Goal: Information Seeking & Learning: Stay updated

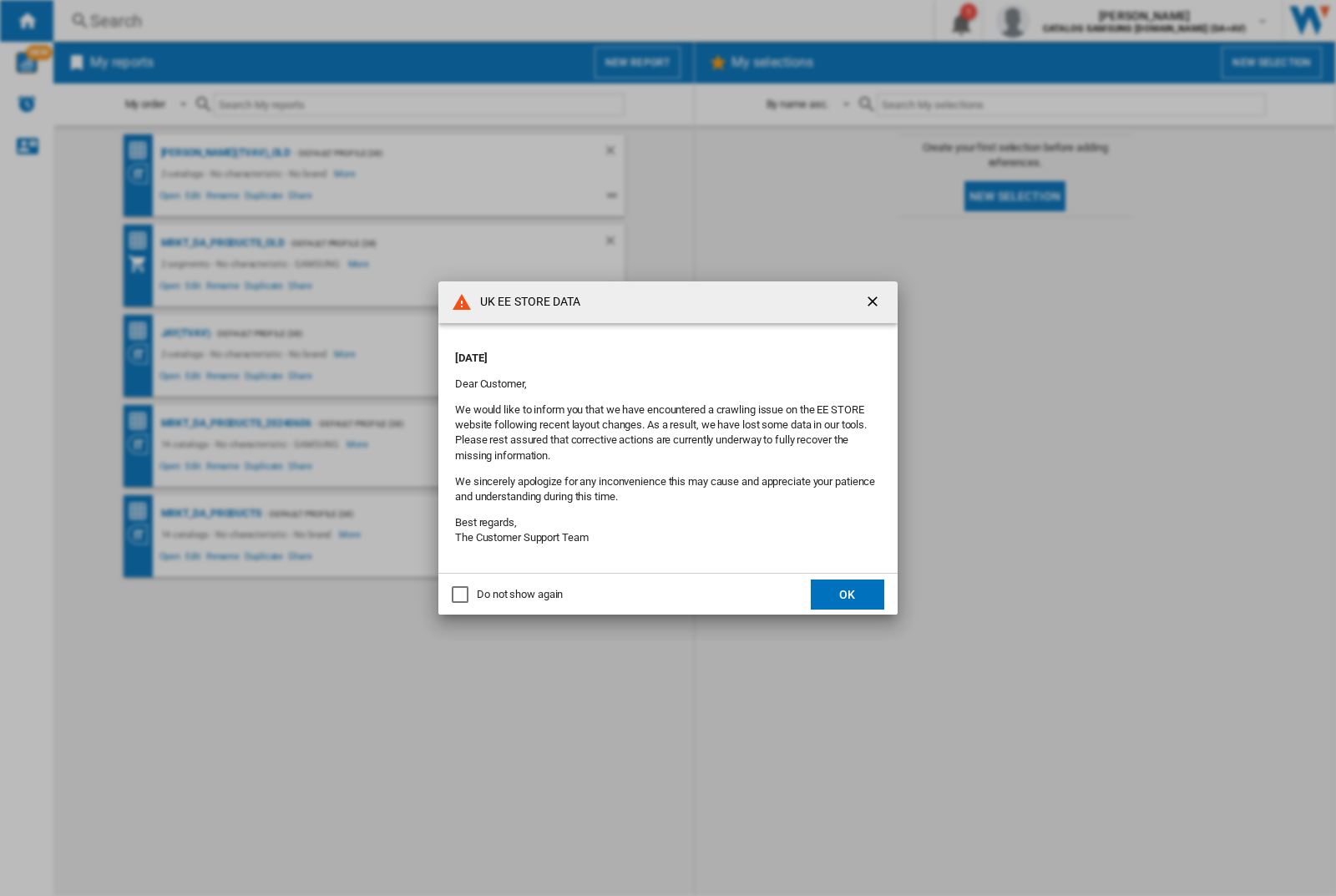
click at [633, 352] on p "[DATE]" at bounding box center [668, 358] width 426 height 15
click at [1063, 21] on div "UK EE STORE DATA [DATE] Dear Customer, We would like to inform you that we have…" at bounding box center [668, 448] width 1336 height 896
click at [633, 352] on p "[DATE]" at bounding box center [668, 358] width 426 height 15
click at [1063, 21] on div "UK EE STORE DATA [DATE] Dear Customer, We would like to inform you that we have…" at bounding box center [668, 448] width 1336 height 896
click at [633, 352] on p "[DATE]" at bounding box center [668, 358] width 426 height 15
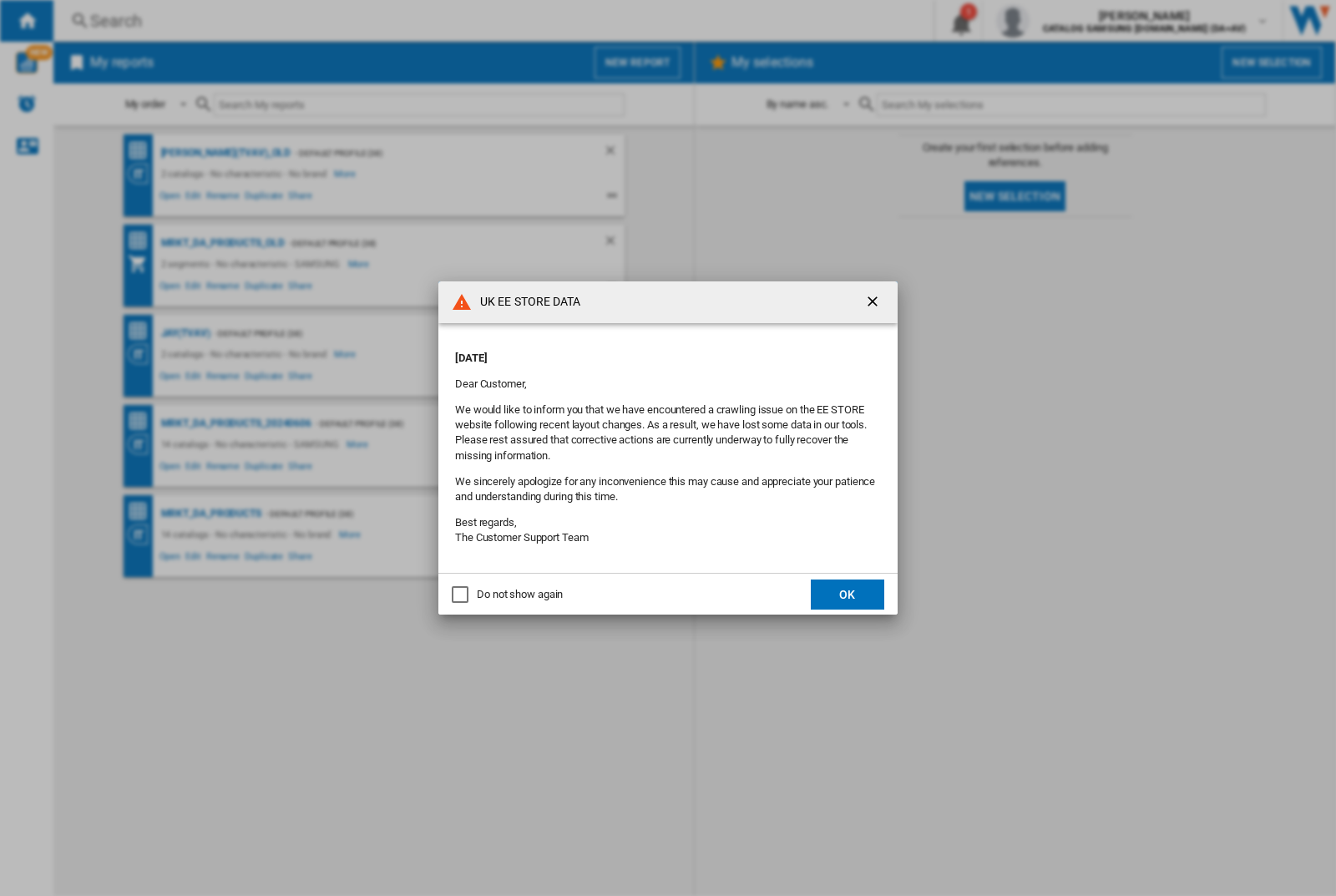
click at [1063, 21] on div "UK EE STORE DATA [DATE] Dear Customer, We would like to inform you that we have…" at bounding box center [668, 448] width 1336 height 896
click at [633, 352] on p "[DATE]" at bounding box center [668, 358] width 426 height 15
click at [1063, 21] on div "UK EE STORE DATA [DATE] Dear Customer, We would like to inform you that we have…" at bounding box center [668, 448] width 1336 height 896
click at [633, 352] on p "[DATE]" at bounding box center [668, 358] width 426 height 15
click at [1063, 21] on div "UK EE STORE DATA [DATE] Dear Customer, We would like to inform you that we have…" at bounding box center [668, 448] width 1336 height 896
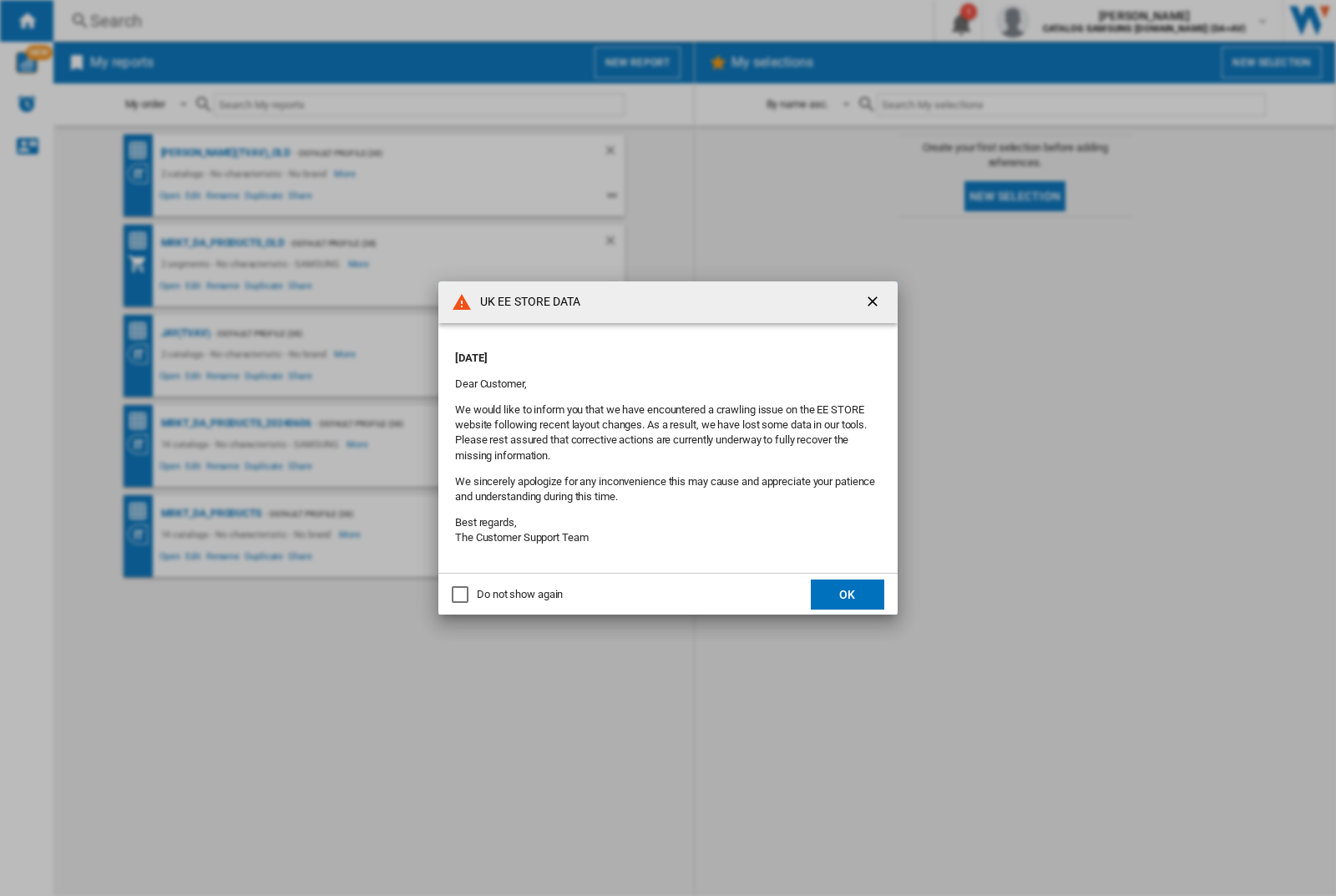
click at [633, 352] on p "[DATE]" at bounding box center [668, 358] width 426 height 15
click at [1063, 21] on div "UK EE STORE DATA [DATE] Dear Customer, We would like to inform you that we have…" at bounding box center [668, 448] width 1336 height 896
click at [633, 352] on p "[DATE]" at bounding box center [668, 358] width 426 height 15
click at [1063, 21] on div "UK EE STORE DATA [DATE] Dear Customer, We would like to inform you that we have…" at bounding box center [668, 448] width 1336 height 896
click at [633, 352] on p "[DATE]" at bounding box center [668, 358] width 426 height 15
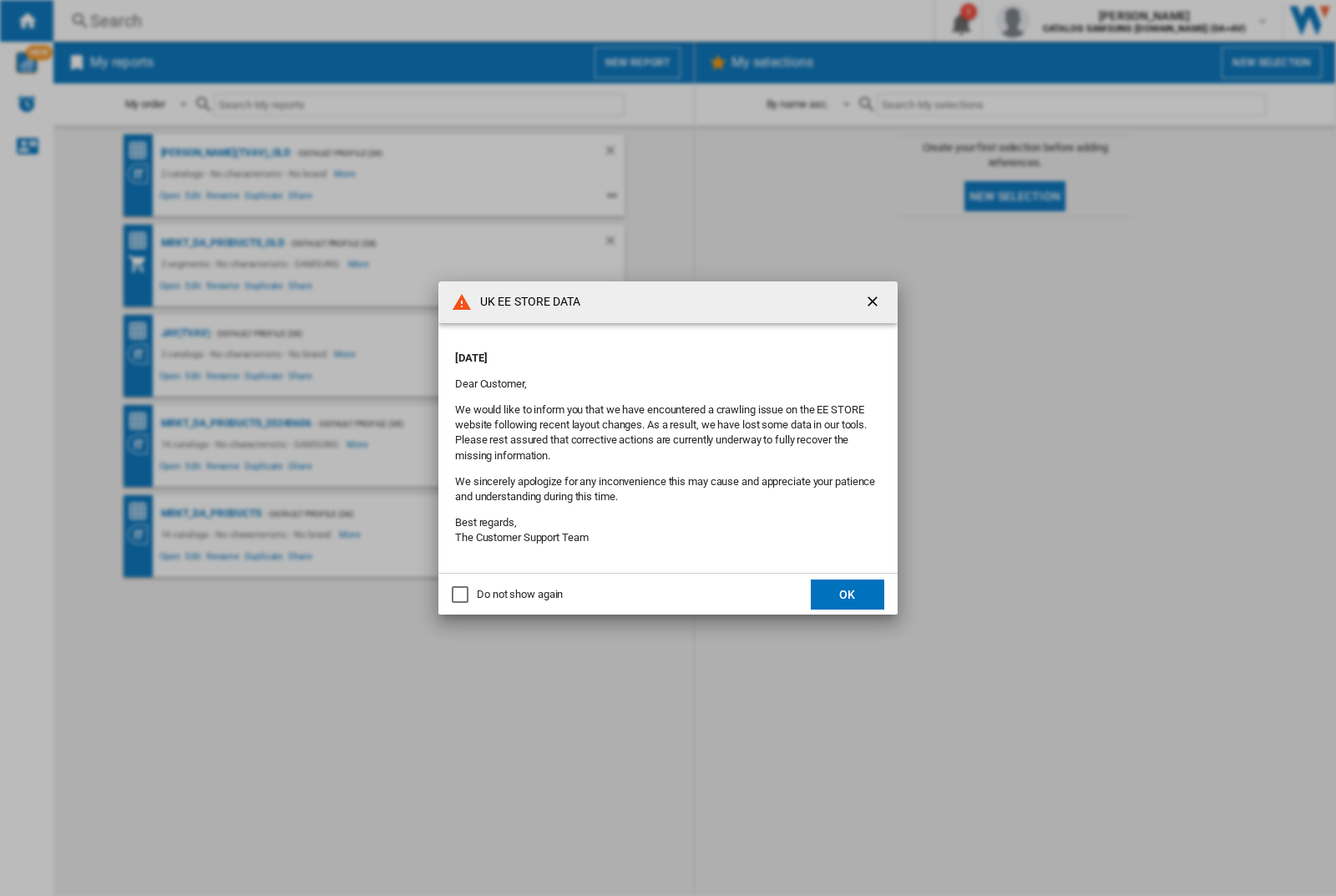
click at [1063, 21] on div "UK EE STORE DATA [DATE] Dear Customer, We would like to inform you that we have…" at bounding box center [668, 448] width 1336 height 896
click at [633, 352] on p "[DATE]" at bounding box center [668, 358] width 426 height 15
click at [1063, 21] on div "UK EE STORE DATA [DATE] Dear Customer, We would like to inform you that we have…" at bounding box center [668, 448] width 1336 height 896
click at [633, 352] on p "[DATE]" at bounding box center [668, 358] width 426 height 15
click at [1063, 21] on div "UK EE STORE DATA [DATE] Dear Customer, We would like to inform you that we have…" at bounding box center [668, 448] width 1336 height 896
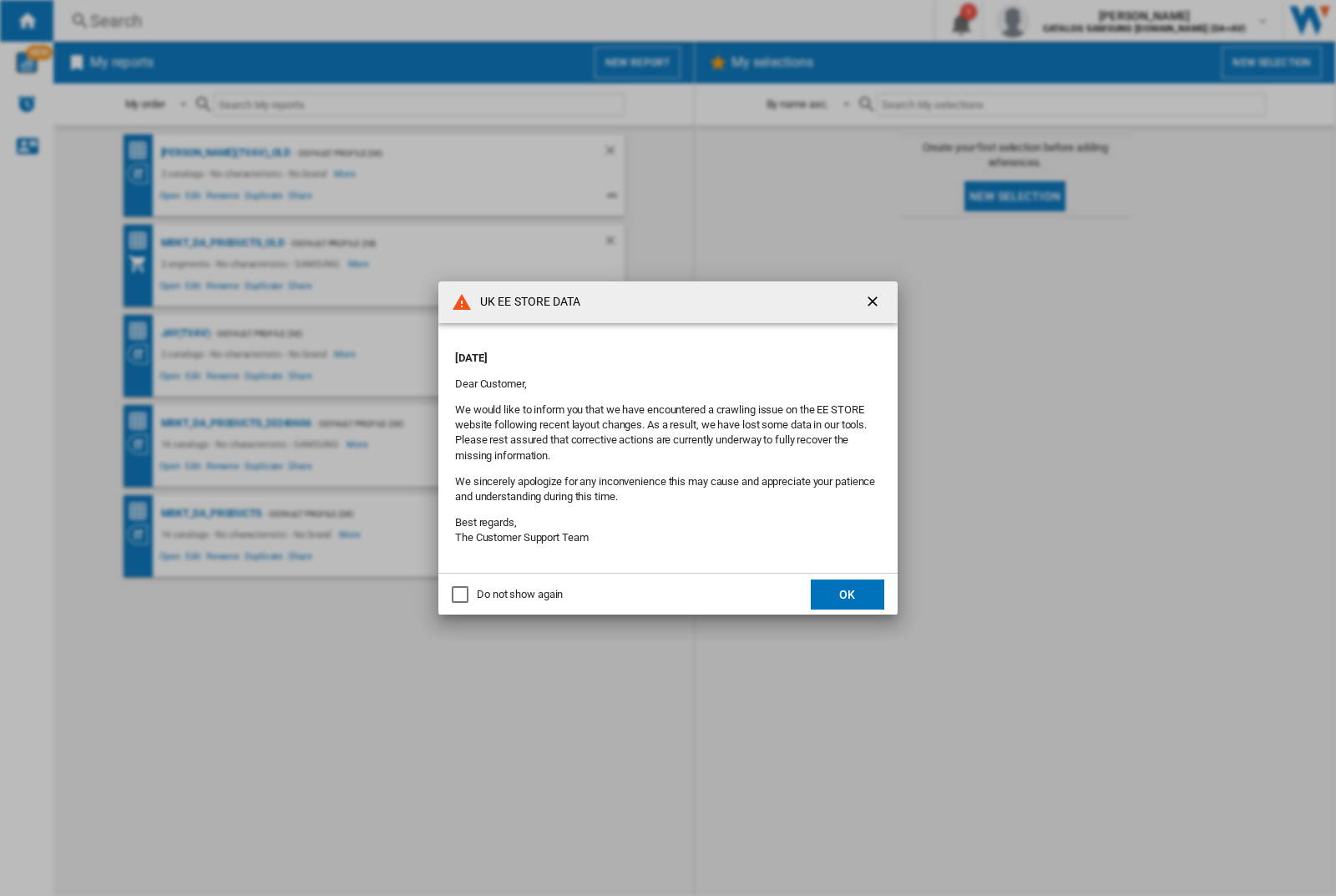
click at [633, 352] on p "[DATE]" at bounding box center [668, 358] width 426 height 15
click at [1063, 21] on div "UK EE STORE DATA [DATE] Dear Customer, We would like to inform you that we have…" at bounding box center [668, 448] width 1336 height 896
click at [633, 352] on p "[DATE]" at bounding box center [668, 358] width 426 height 15
click at [1063, 21] on div "UK EE STORE DATA [DATE] Dear Customer, We would like to inform you that we have…" at bounding box center [668, 448] width 1336 height 896
click at [633, 352] on p "[DATE]" at bounding box center [668, 358] width 426 height 15
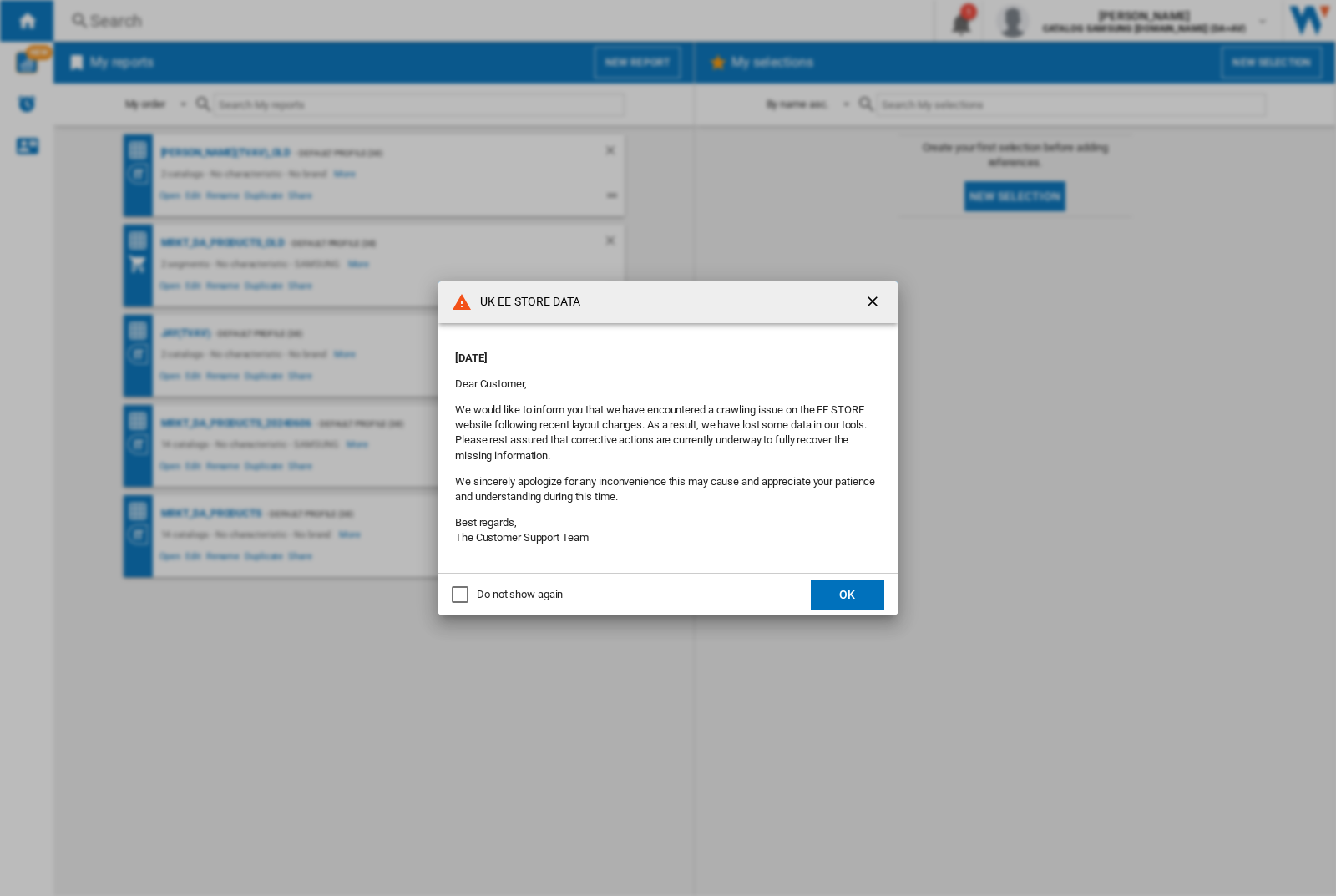
click at [1063, 21] on div "UK EE STORE DATA [DATE] Dear Customer, We would like to inform you that we have…" at bounding box center [668, 448] width 1336 height 896
click at [633, 352] on p "[DATE]" at bounding box center [668, 358] width 426 height 15
click at [1063, 21] on div "UK EE STORE DATA [DATE] Dear Customer, We would like to inform you that we have…" at bounding box center [668, 448] width 1336 height 896
click at [633, 352] on p "[DATE]" at bounding box center [668, 358] width 426 height 15
click at [1063, 21] on div "UK EE STORE DATA [DATE] Dear Customer, We would like to inform you that we have…" at bounding box center [668, 448] width 1336 height 896
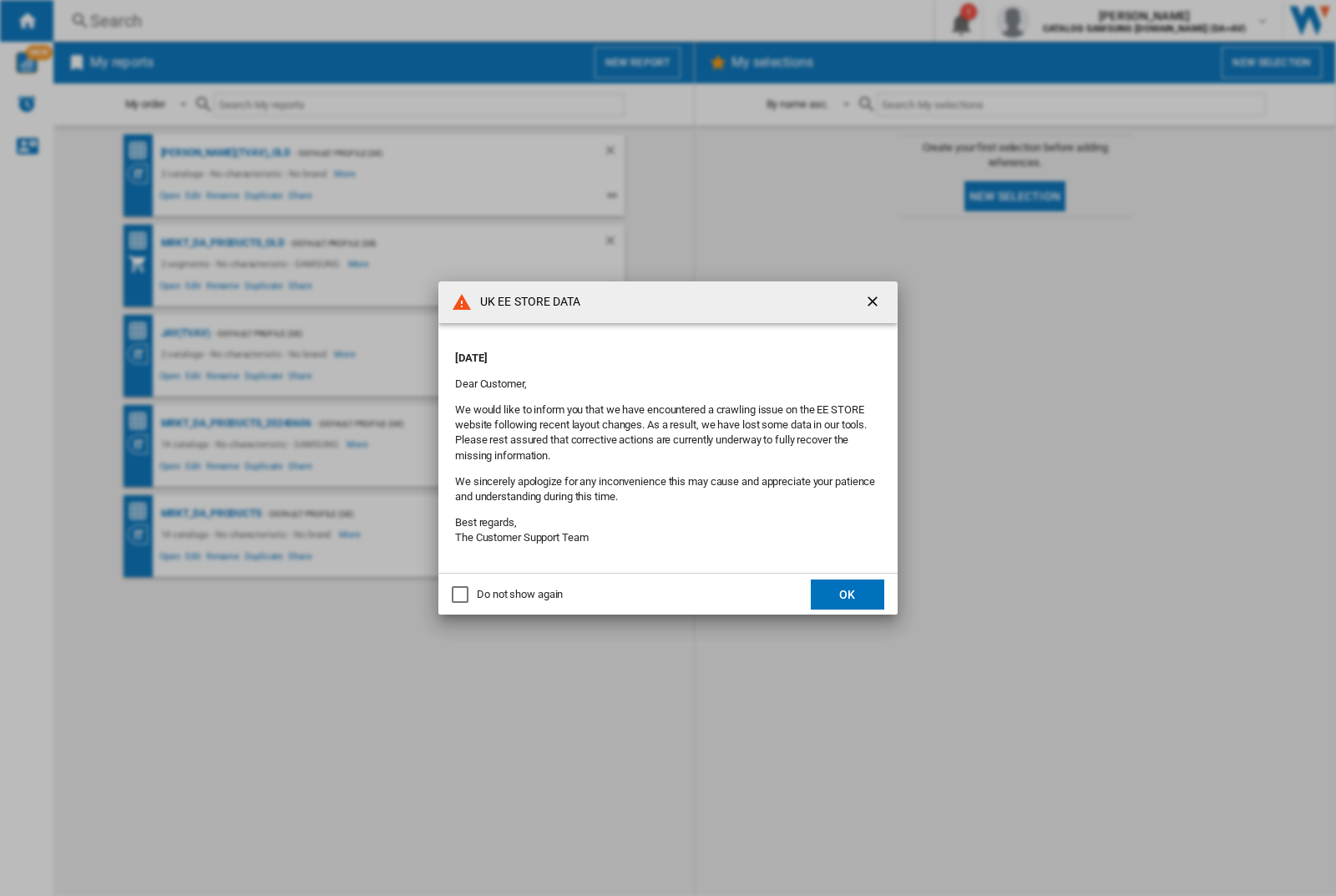
click at [633, 352] on p "[DATE]" at bounding box center [668, 358] width 426 height 15
click at [1063, 21] on div "UK EE STORE DATA [DATE] Dear Customer, We would like to inform you that we have…" at bounding box center [668, 448] width 1336 height 896
click at [633, 352] on p "[DATE]" at bounding box center [668, 358] width 426 height 15
click at [1063, 21] on div "UK EE STORE DATA [DATE] Dear Customer, We would like to inform you that we have…" at bounding box center [668, 448] width 1336 height 896
click at [633, 352] on p "[DATE]" at bounding box center [668, 358] width 426 height 15
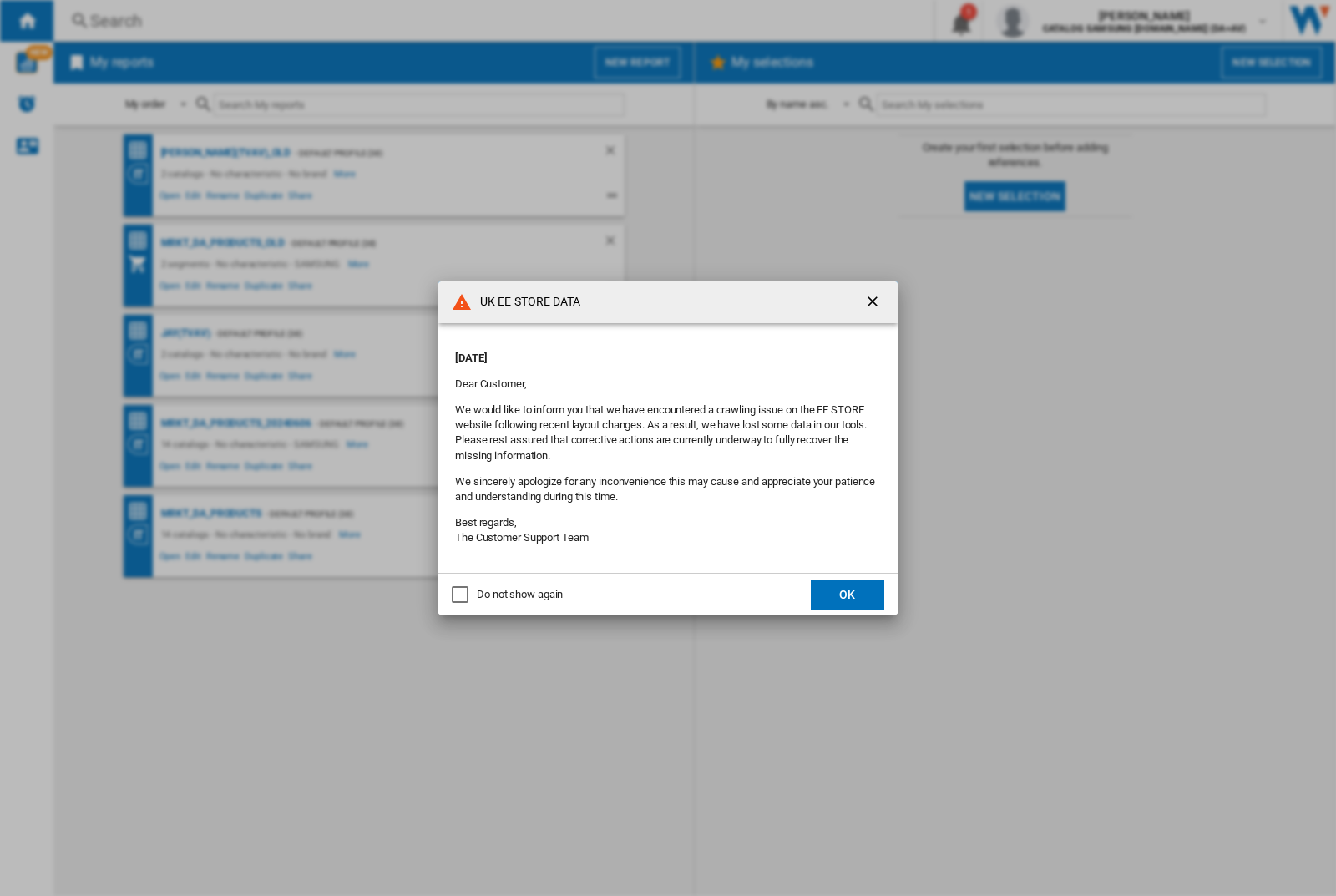
click at [1063, 21] on div "UK EE STORE DATA [DATE] Dear Customer, We would like to inform you that we have…" at bounding box center [668, 448] width 1336 height 896
click at [633, 352] on p "[DATE]" at bounding box center [668, 358] width 426 height 15
click at [1063, 21] on div "UK EE STORE DATA [DATE] Dear Customer, We would like to inform you that we have…" at bounding box center [668, 448] width 1336 height 896
click at [633, 352] on p "[DATE]" at bounding box center [668, 358] width 426 height 15
click at [1063, 21] on div "UK EE STORE DATA [DATE] Dear Customer, We would like to inform you that we have…" at bounding box center [668, 448] width 1336 height 896
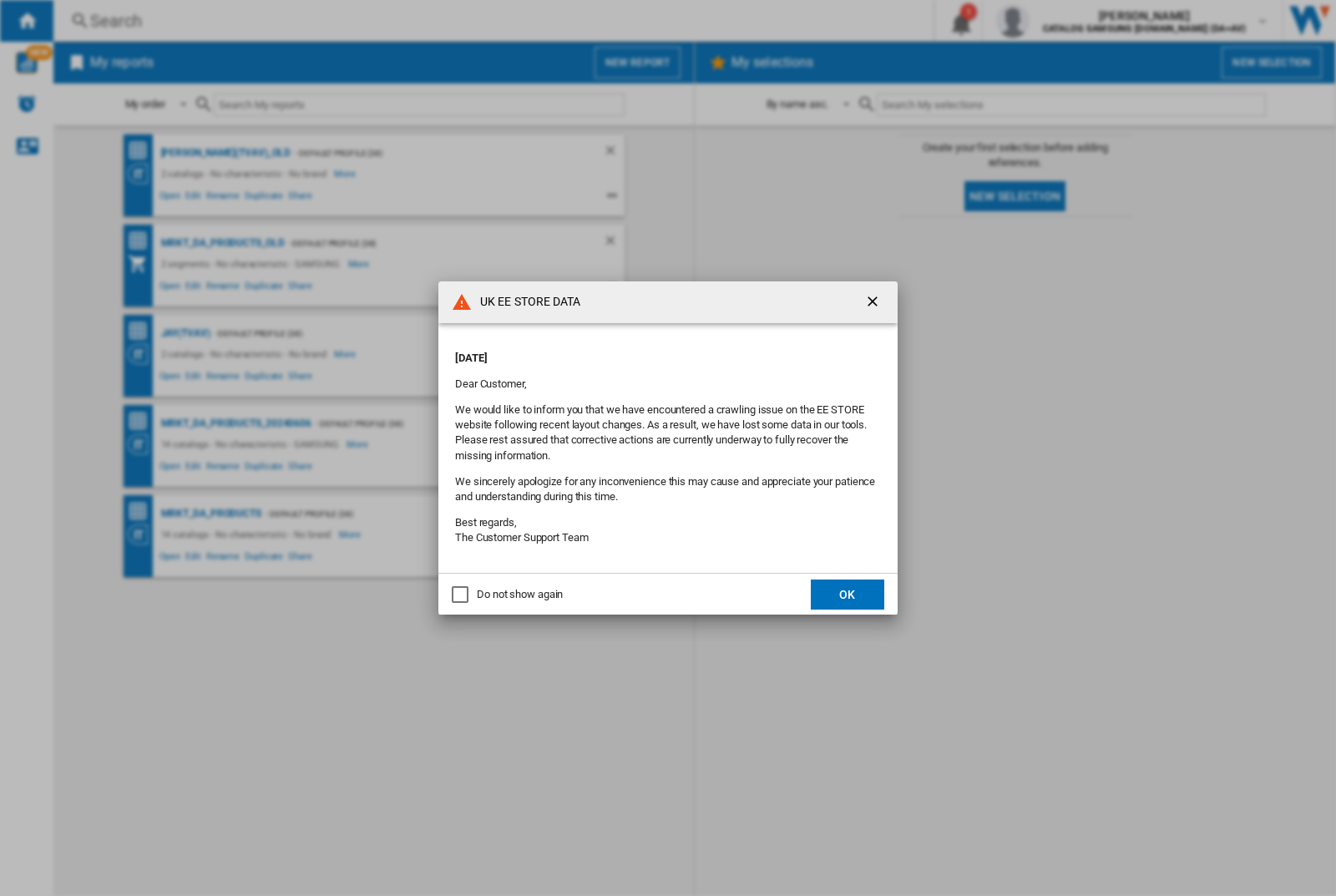
click at [633, 352] on p "[DATE]" at bounding box center [668, 358] width 426 height 15
click at [1063, 21] on div "UK EE STORE DATA [DATE] Dear Customer, We would like to inform you that we have…" at bounding box center [668, 448] width 1336 height 896
click at [633, 352] on p "[DATE]" at bounding box center [668, 358] width 426 height 15
click at [1063, 21] on div "UK EE STORE DATA [DATE] Dear Customer, We would like to inform you that we have…" at bounding box center [668, 448] width 1336 height 896
click at [633, 352] on p "[DATE]" at bounding box center [668, 358] width 426 height 15
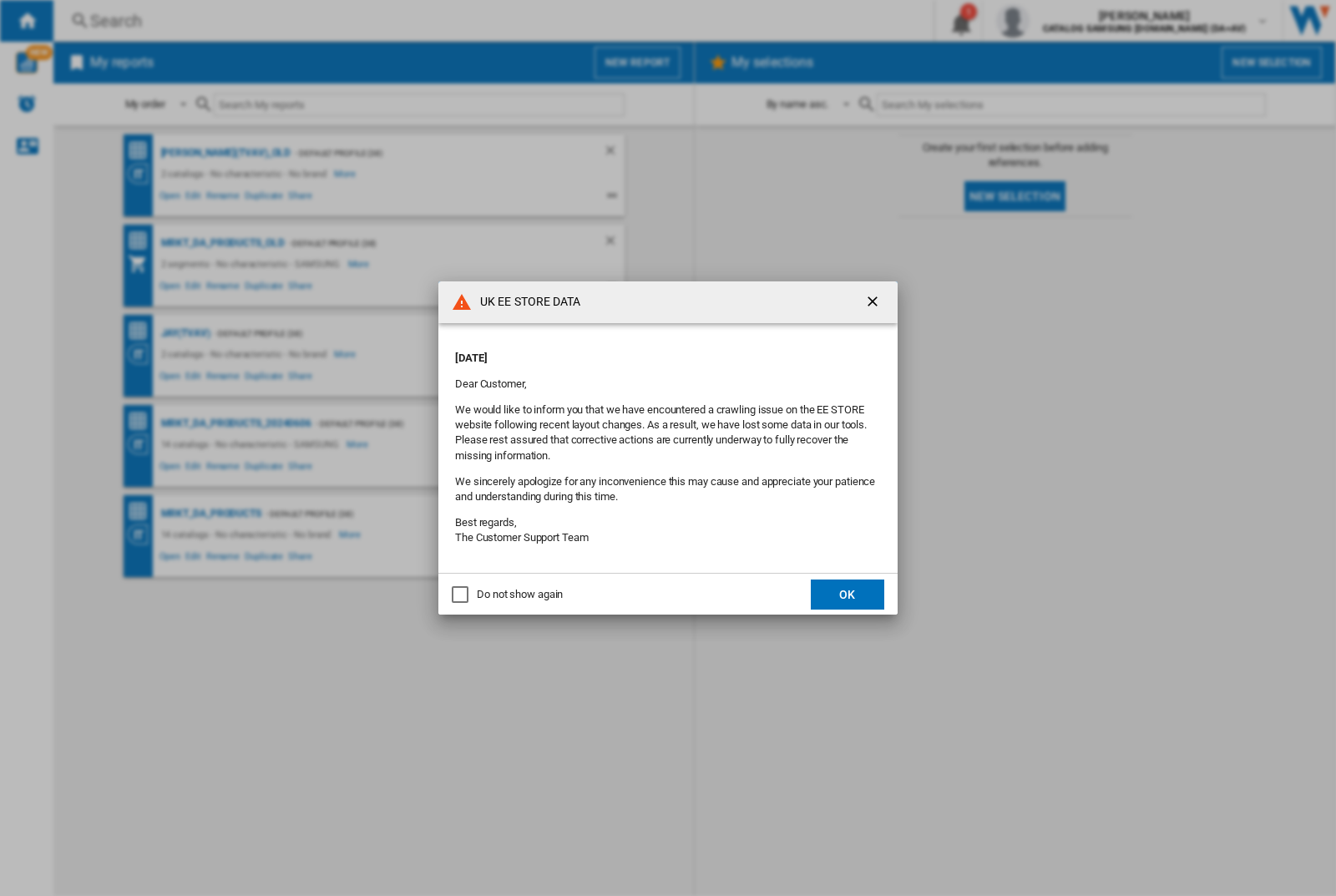
click at [1063, 21] on div "UK EE STORE DATA [DATE] Dear Customer, We would like to inform you that we have…" at bounding box center [668, 448] width 1336 height 896
click at [633, 352] on p "[DATE]" at bounding box center [668, 358] width 426 height 15
click at [1063, 21] on div "UK EE STORE DATA [DATE] Dear Customer, We would like to inform you that we have…" at bounding box center [668, 448] width 1336 height 896
click at [633, 352] on p "[DATE]" at bounding box center [668, 358] width 426 height 15
click at [1063, 21] on div "UK EE STORE DATA [DATE] Dear Customer, We would like to inform you that we have…" at bounding box center [668, 448] width 1336 height 896
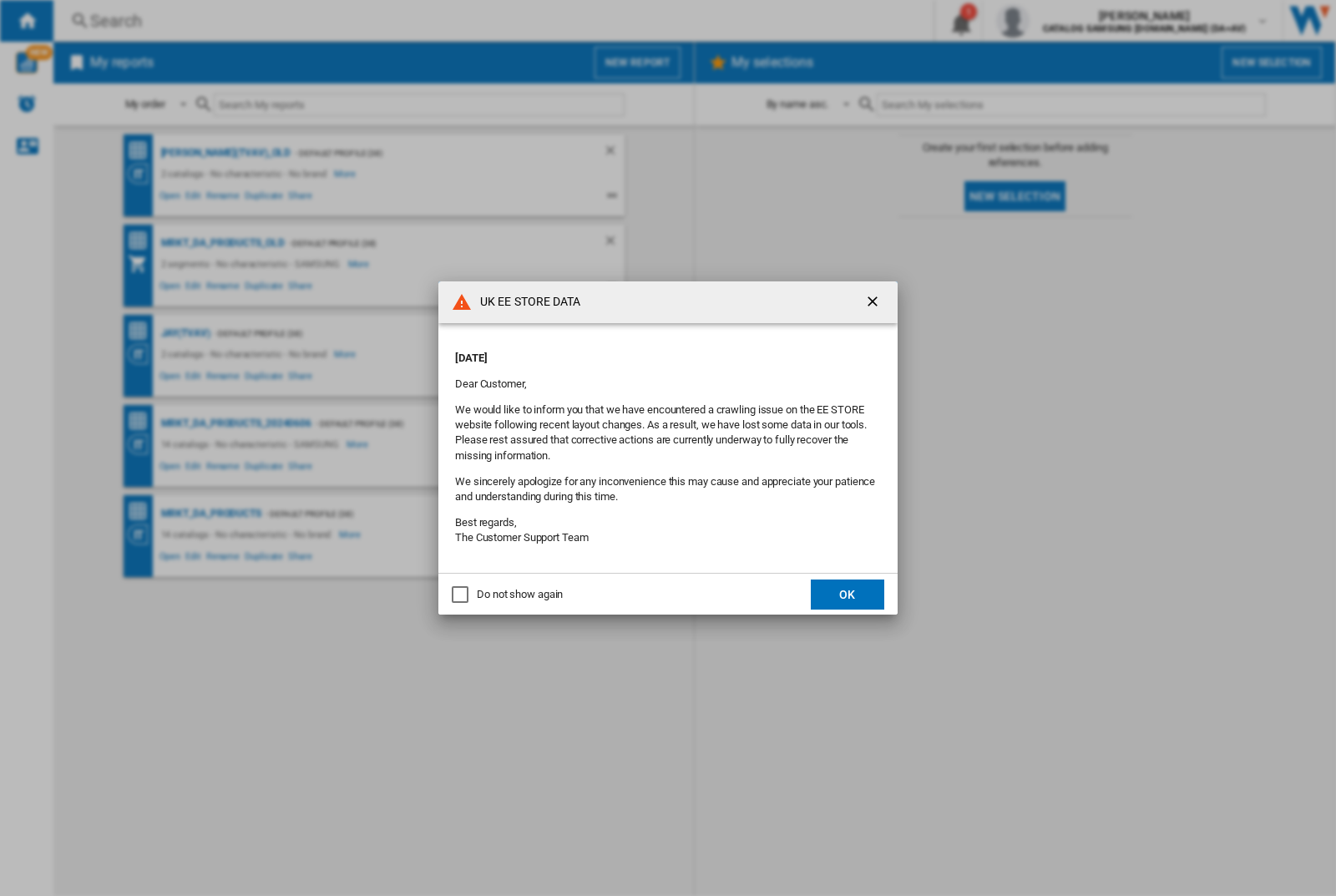
click at [633, 352] on p "[DATE]" at bounding box center [668, 358] width 426 height 15
click at [1063, 21] on div "UK EE STORE DATA [DATE] Dear Customer, We would like to inform you that we have…" at bounding box center [668, 448] width 1336 height 896
click at [633, 352] on p "[DATE]" at bounding box center [668, 358] width 426 height 15
click at [1063, 21] on div "UK EE STORE DATA [DATE] Dear Customer, We would like to inform you that we have…" at bounding box center [668, 448] width 1336 height 896
click at [633, 352] on p "[DATE]" at bounding box center [668, 358] width 426 height 15
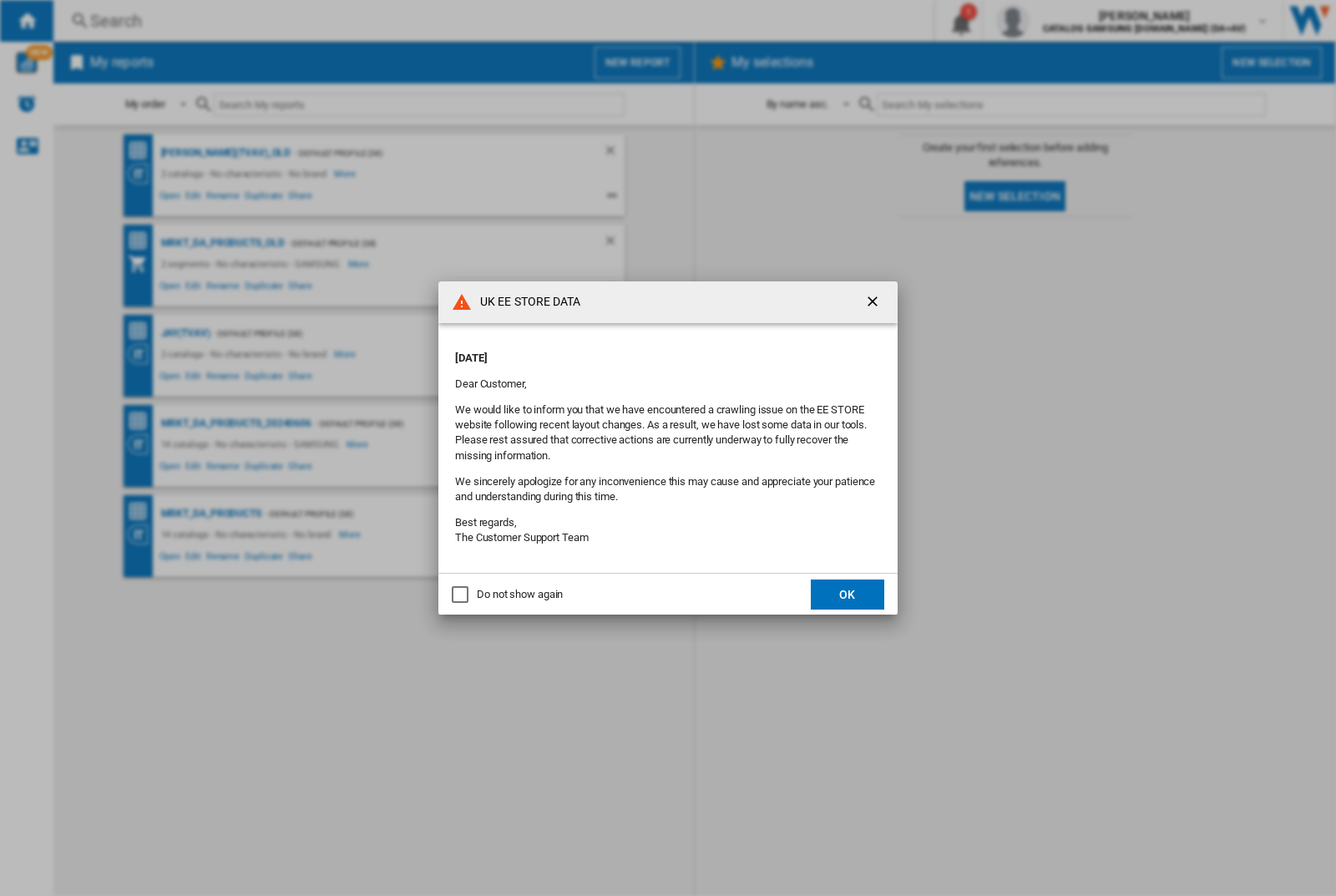
click at [1063, 21] on div "UK EE STORE DATA [DATE] Dear Customer, We would like to inform you that we have…" at bounding box center [668, 448] width 1336 height 896
click at [633, 352] on p "[DATE]" at bounding box center [668, 358] width 426 height 15
click at [1063, 21] on div "UK EE STORE DATA [DATE] Dear Customer, We would like to inform you that we have…" at bounding box center [668, 448] width 1336 height 896
click at [633, 352] on p "[DATE]" at bounding box center [668, 358] width 426 height 15
click at [1063, 21] on div "UK EE STORE DATA [DATE] Dear Customer, We would like to inform you that we have…" at bounding box center [668, 448] width 1336 height 896
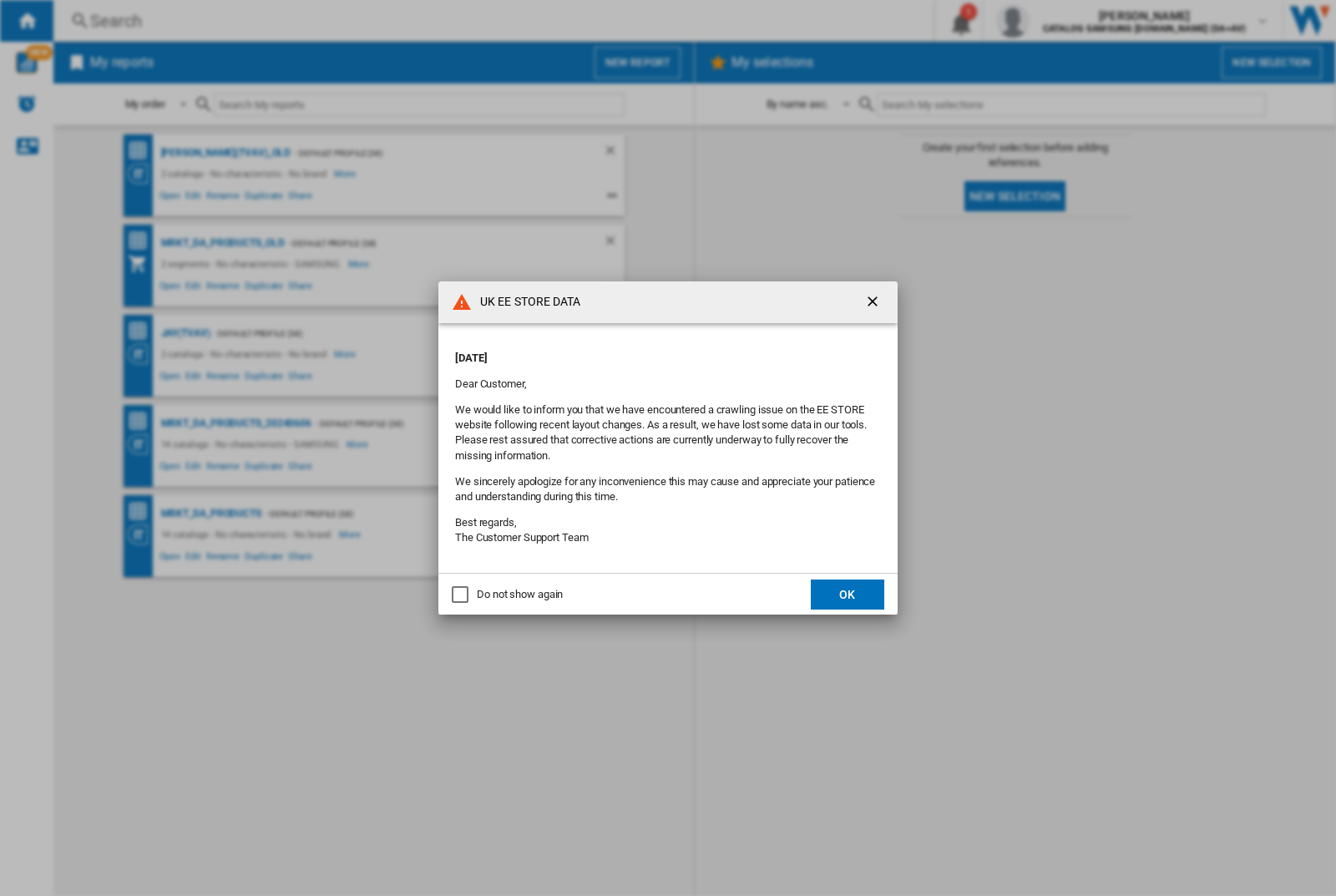
click at [633, 352] on p "[DATE]" at bounding box center [668, 358] width 426 height 15
click at [1063, 21] on div "UK EE STORE DATA [DATE] Dear Customer, We would like to inform you that we have…" at bounding box center [668, 448] width 1336 height 896
click at [633, 352] on p "[DATE]" at bounding box center [668, 358] width 426 height 15
click at [1063, 21] on div "UK EE STORE DATA [DATE] Dear Customer, We would like to inform you that we have…" at bounding box center [668, 448] width 1336 height 896
click at [633, 352] on p "[DATE]" at bounding box center [668, 358] width 426 height 15
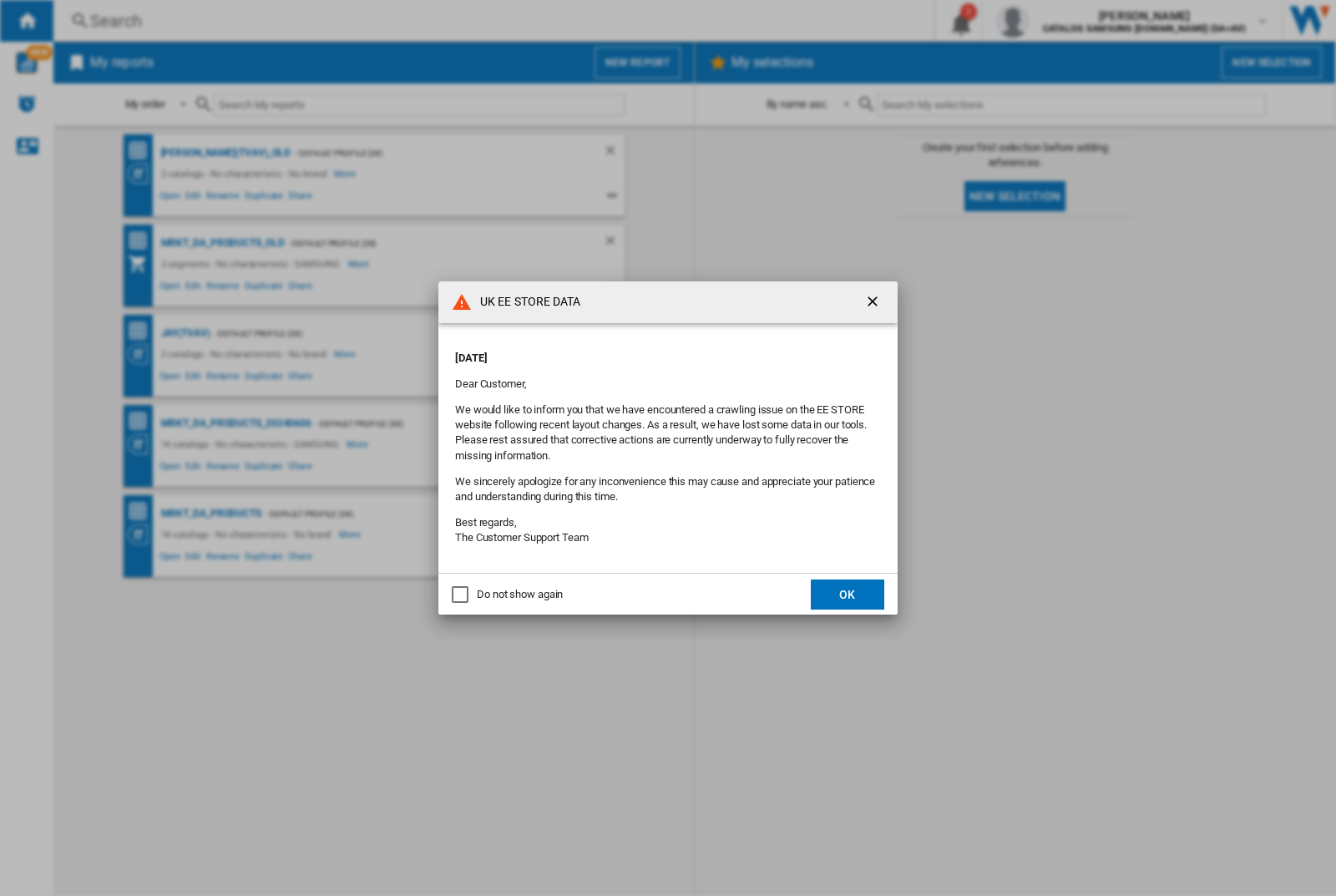
click at [1063, 21] on div "UK EE STORE DATA [DATE] Dear Customer, We would like to inform you that we have…" at bounding box center [668, 448] width 1336 height 896
click at [633, 352] on p "[DATE]" at bounding box center [668, 358] width 426 height 15
click at [1063, 21] on div "UK EE STORE DATA [DATE] Dear Customer, We would like to inform you that we have…" at bounding box center [668, 448] width 1336 height 896
click at [633, 352] on p "[DATE]" at bounding box center [668, 358] width 426 height 15
click at [1063, 21] on div "UK EE STORE DATA [DATE] Dear Customer, We would like to inform you that we have…" at bounding box center [668, 448] width 1336 height 896
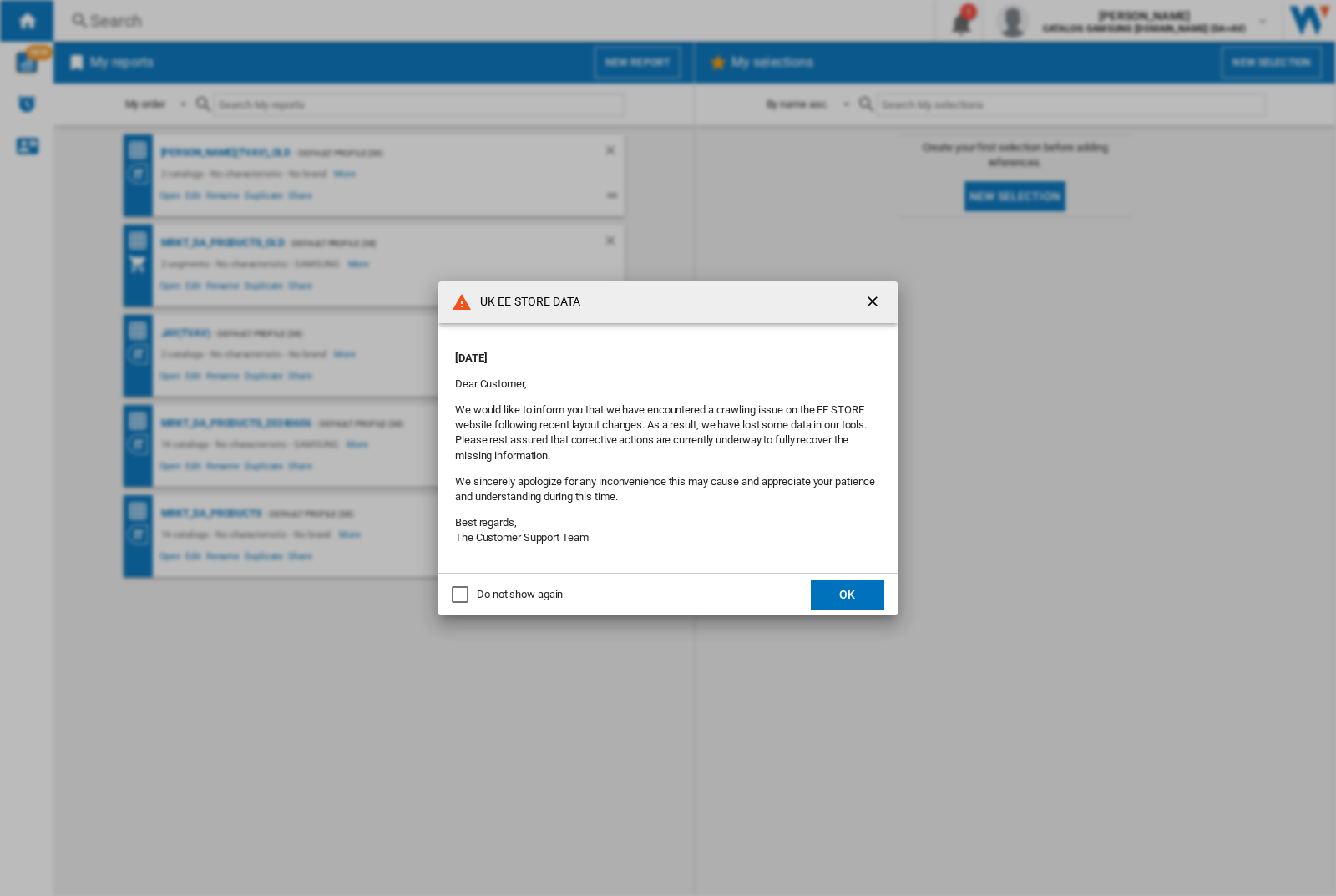
click at [633, 352] on p "[DATE]" at bounding box center [668, 358] width 426 height 15
click at [1063, 21] on div "UK EE STORE DATA [DATE] Dear Customer, We would like to inform you that we have…" at bounding box center [668, 448] width 1336 height 896
click at [633, 352] on p "[DATE]" at bounding box center [668, 358] width 426 height 15
click at [1063, 21] on div "UK EE STORE DATA [DATE] Dear Customer, We would like to inform you that we have…" at bounding box center [668, 448] width 1336 height 896
click at [633, 352] on p "[DATE]" at bounding box center [668, 358] width 426 height 15
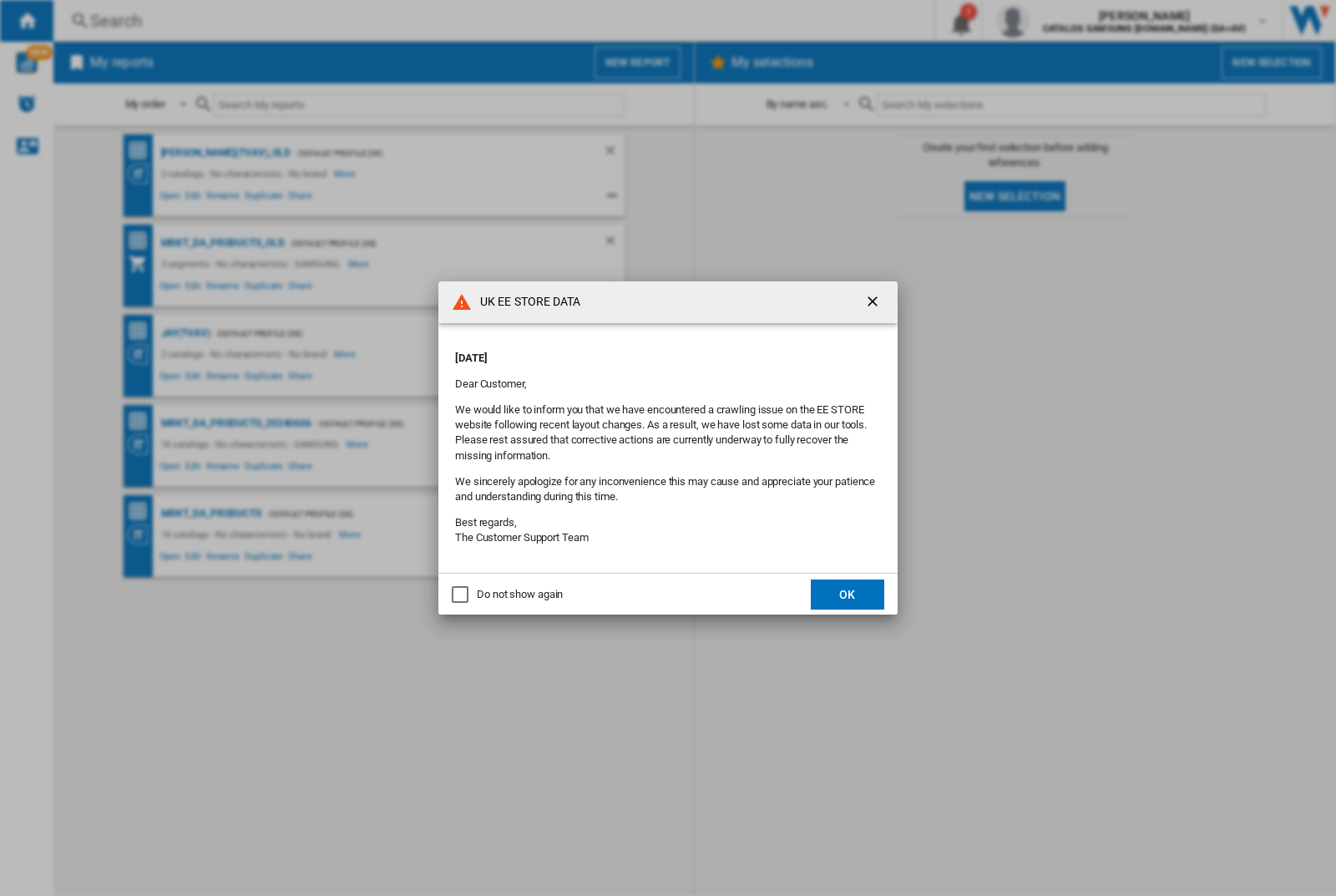
click at [1063, 21] on div "UK EE STORE DATA [DATE] Dear Customer, We would like to inform you that we have…" at bounding box center [668, 448] width 1336 height 896
click at [633, 352] on p "[DATE]" at bounding box center [668, 358] width 426 height 15
click at [1063, 21] on div "UK EE STORE DATA [DATE] Dear Customer, We would like to inform you that we have…" at bounding box center [668, 448] width 1336 height 896
click at [633, 352] on p "[DATE]" at bounding box center [668, 358] width 426 height 15
click at [1063, 21] on div "UK EE STORE DATA [DATE] Dear Customer, We would like to inform you that we have…" at bounding box center [668, 448] width 1336 height 896
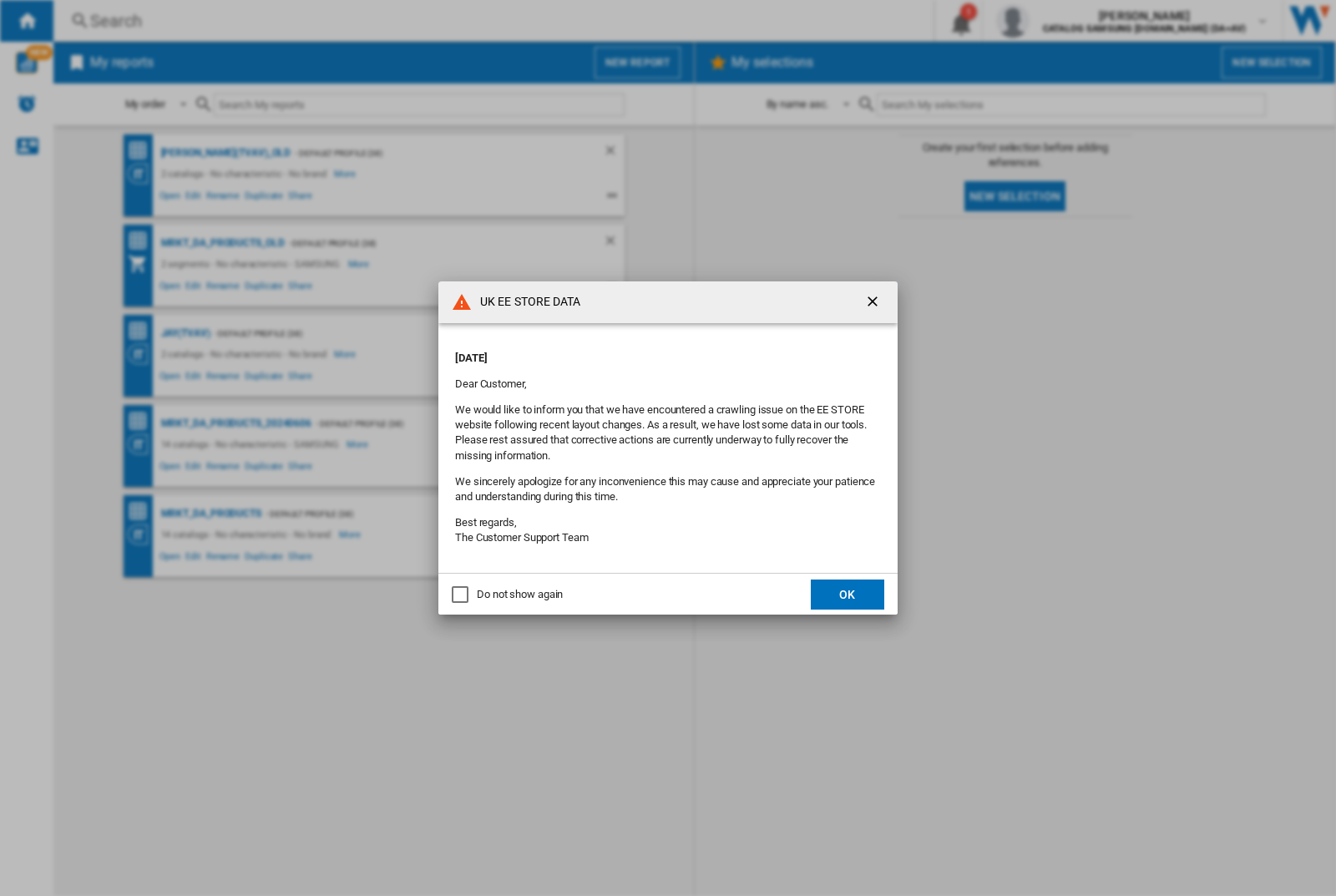
click at [633, 352] on p "[DATE]" at bounding box center [668, 358] width 426 height 15
click at [1063, 21] on div "UK EE STORE DATA [DATE] Dear Customer, We would like to inform you that we have…" at bounding box center [668, 448] width 1336 height 896
click at [633, 352] on p "[DATE]" at bounding box center [668, 358] width 426 height 15
click at [1063, 21] on div "UK EE STORE DATA [DATE] Dear Customer, We would like to inform you that we have…" at bounding box center [668, 448] width 1336 height 896
click at [633, 352] on p "[DATE]" at bounding box center [668, 358] width 426 height 15
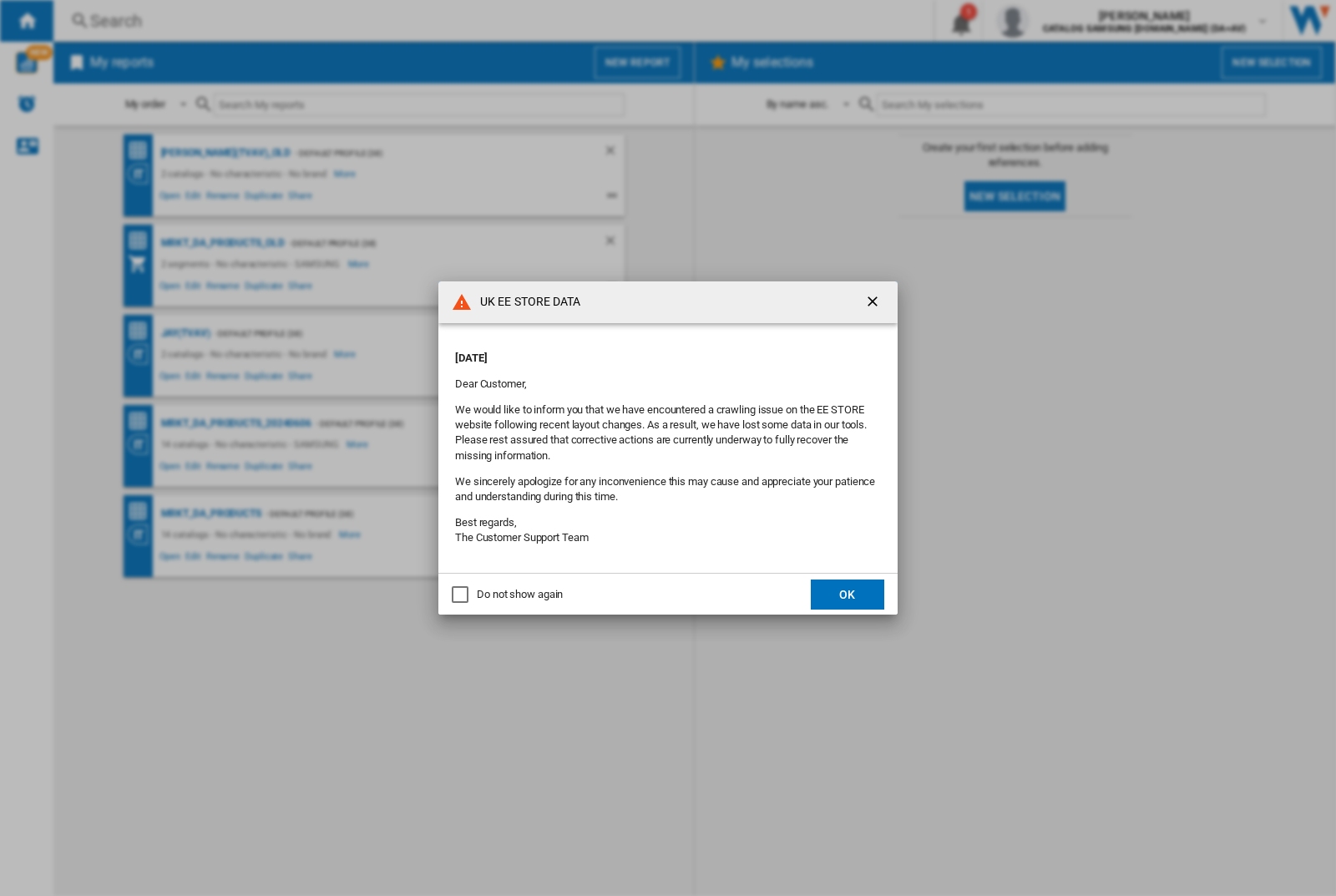
click at [1063, 21] on div "UK EE STORE DATA [DATE] Dear Customer, We would like to inform you that we have…" at bounding box center [668, 448] width 1336 height 896
click at [633, 352] on p "[DATE]" at bounding box center [668, 358] width 426 height 15
click at [1063, 21] on div "UK EE STORE DATA [DATE] Dear Customer, We would like to inform you that we have…" at bounding box center [668, 448] width 1336 height 896
click at [633, 352] on p "[DATE]" at bounding box center [668, 358] width 426 height 15
click at [1063, 21] on div "UK EE STORE DATA [DATE] Dear Customer, We would like to inform you that we have…" at bounding box center [668, 448] width 1336 height 896
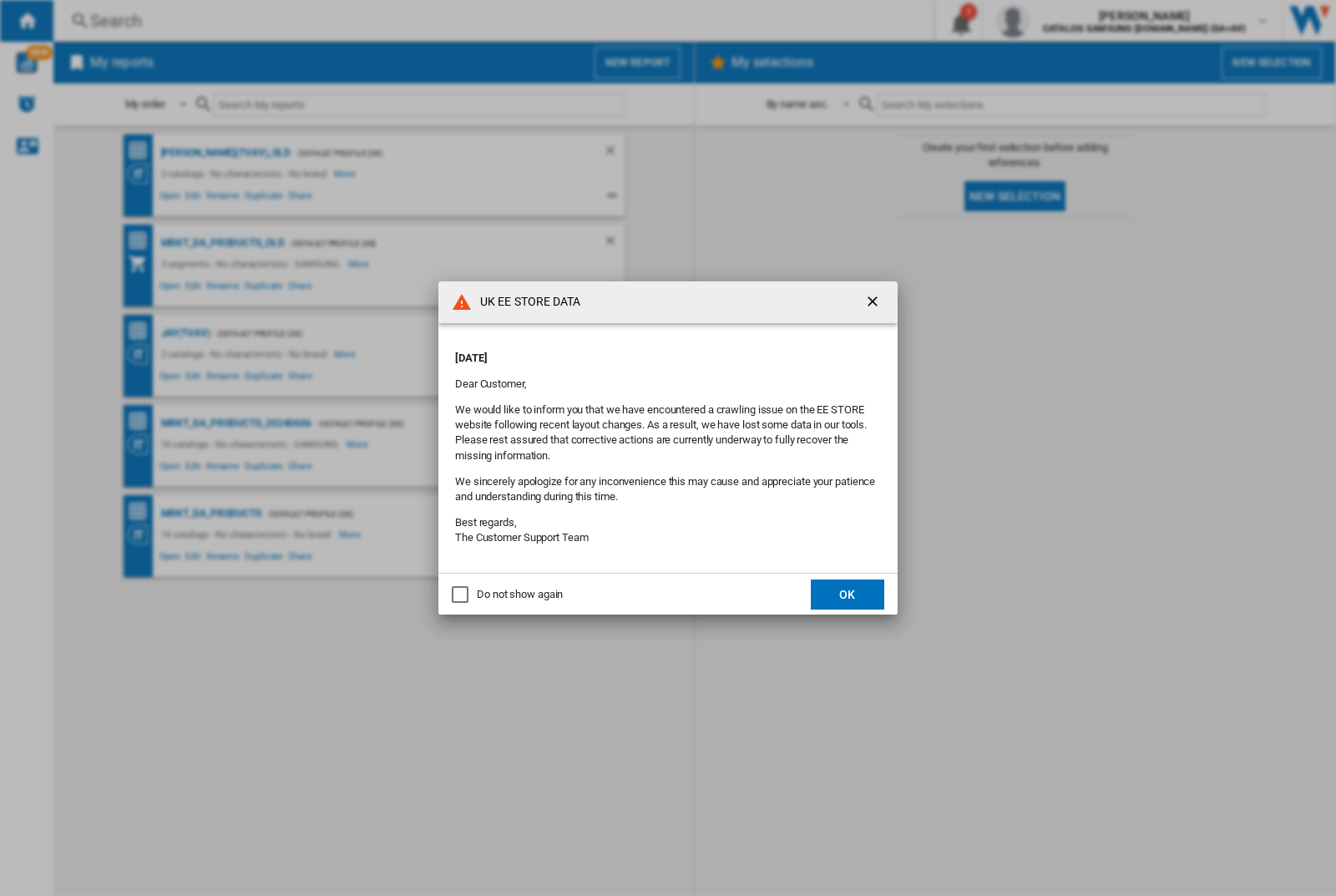
click at [633, 352] on p "[DATE]" at bounding box center [668, 358] width 426 height 15
click at [1063, 21] on div "UK EE STORE DATA [DATE] Dear Customer, We would like to inform you that we have…" at bounding box center [668, 448] width 1336 height 896
click at [633, 352] on p "[DATE]" at bounding box center [668, 358] width 426 height 15
click at [1063, 21] on div "UK EE STORE DATA [DATE] Dear Customer, We would like to inform you that we have…" at bounding box center [668, 448] width 1336 height 896
click at [633, 352] on p "[DATE]" at bounding box center [668, 358] width 426 height 15
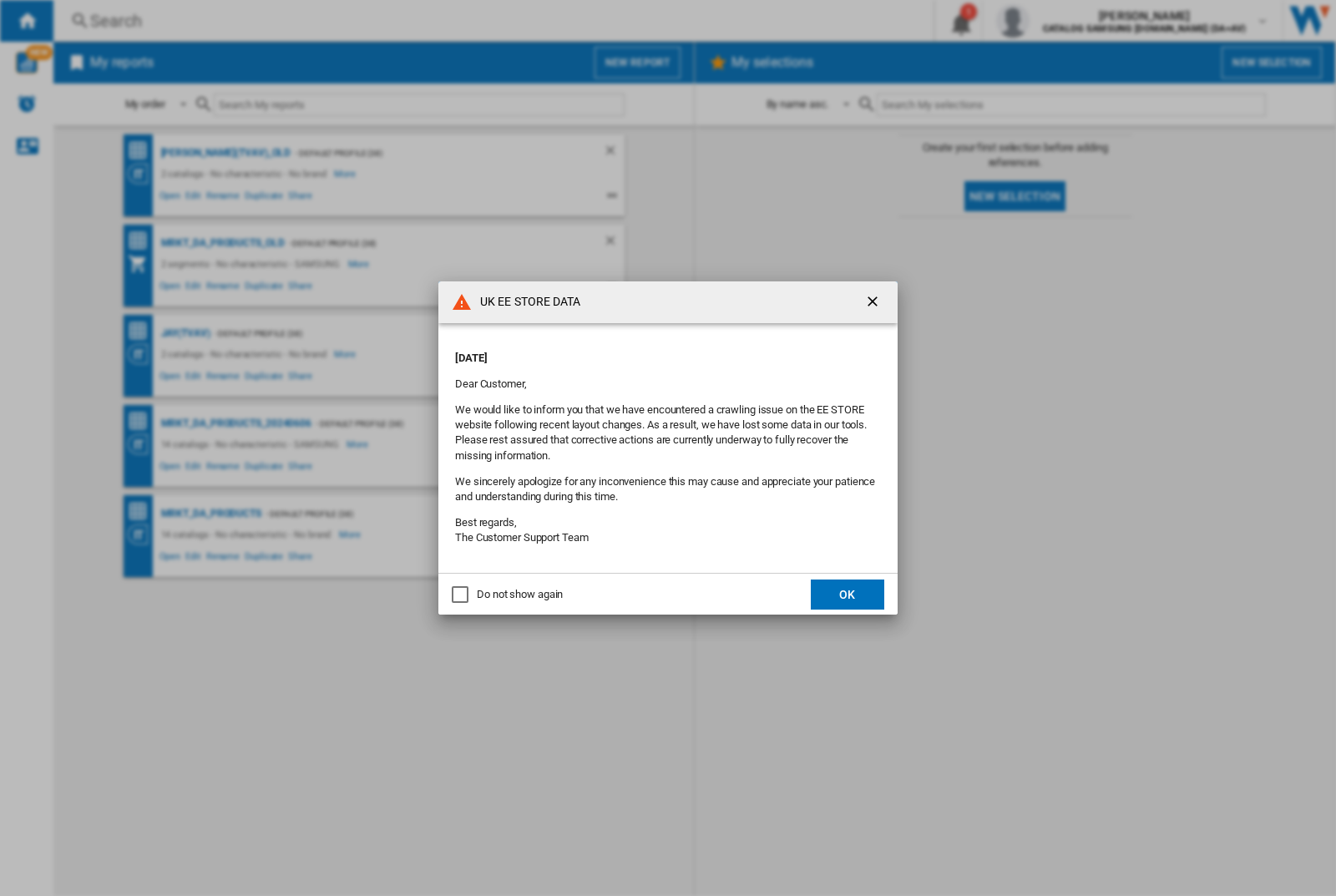
click at [1063, 21] on div "UK EE STORE DATA [DATE] Dear Customer, We would like to inform you that we have…" at bounding box center [668, 448] width 1336 height 896
click at [633, 352] on p "[DATE]" at bounding box center [668, 358] width 426 height 15
click at [1063, 21] on div "UK EE STORE DATA [DATE] Dear Customer, We would like to inform you that we have…" at bounding box center [668, 448] width 1336 height 896
click at [633, 352] on p "[DATE]" at bounding box center [668, 358] width 426 height 15
click at [1063, 21] on div "UK EE STORE DATA [DATE] Dear Customer, We would like to inform you that we have…" at bounding box center [668, 448] width 1336 height 896
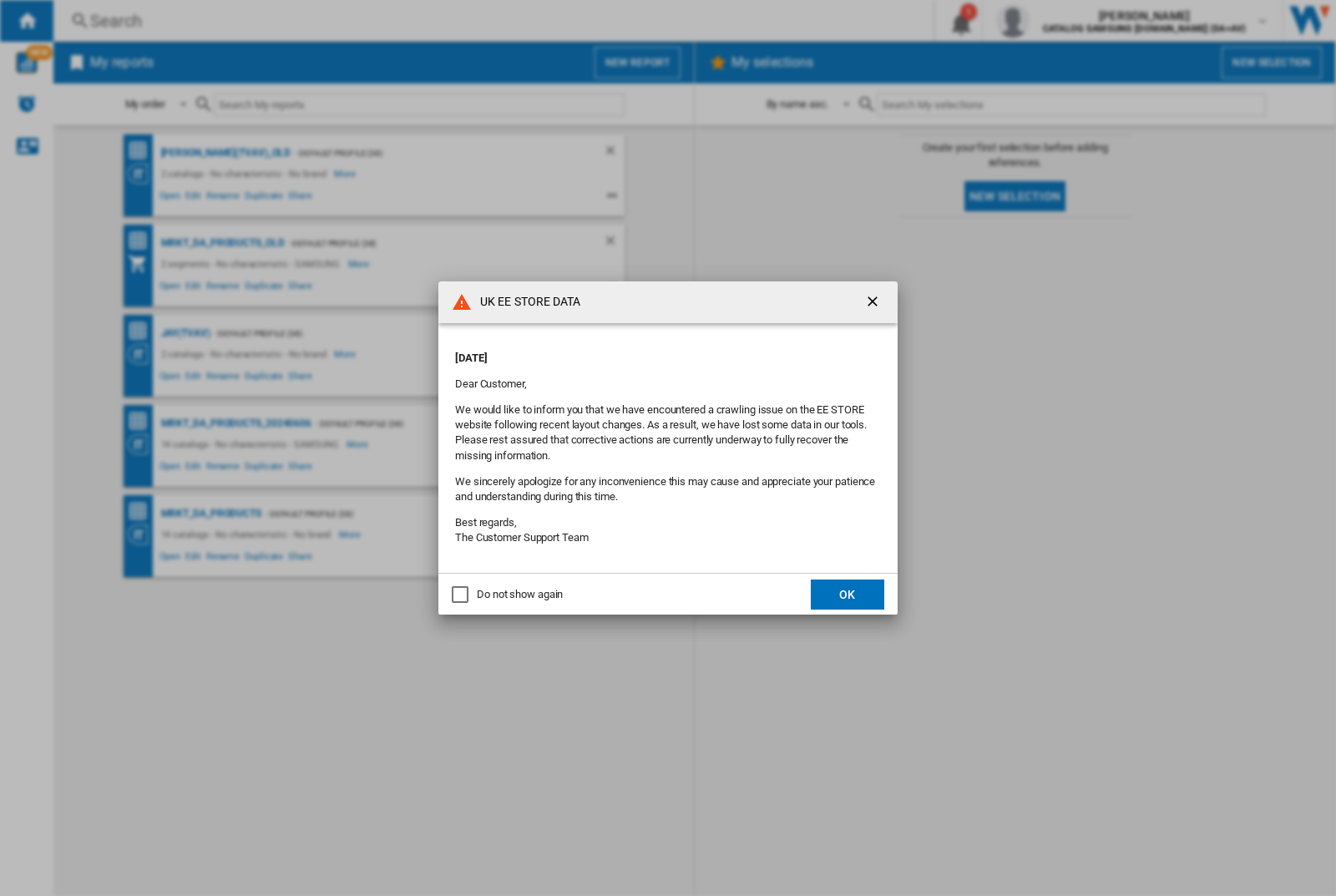
click at [633, 352] on p "[DATE]" at bounding box center [668, 358] width 426 height 15
click at [1063, 21] on div "UK EE STORE DATA [DATE] Dear Customer, We would like to inform you that we have…" at bounding box center [668, 448] width 1336 height 896
click at [633, 352] on p "[DATE]" at bounding box center [668, 358] width 426 height 15
click at [1063, 21] on div "UK EE STORE DATA [DATE] Dear Customer, We would like to inform you that we have…" at bounding box center [668, 448] width 1336 height 896
click at [633, 352] on p "[DATE]" at bounding box center [668, 358] width 426 height 15
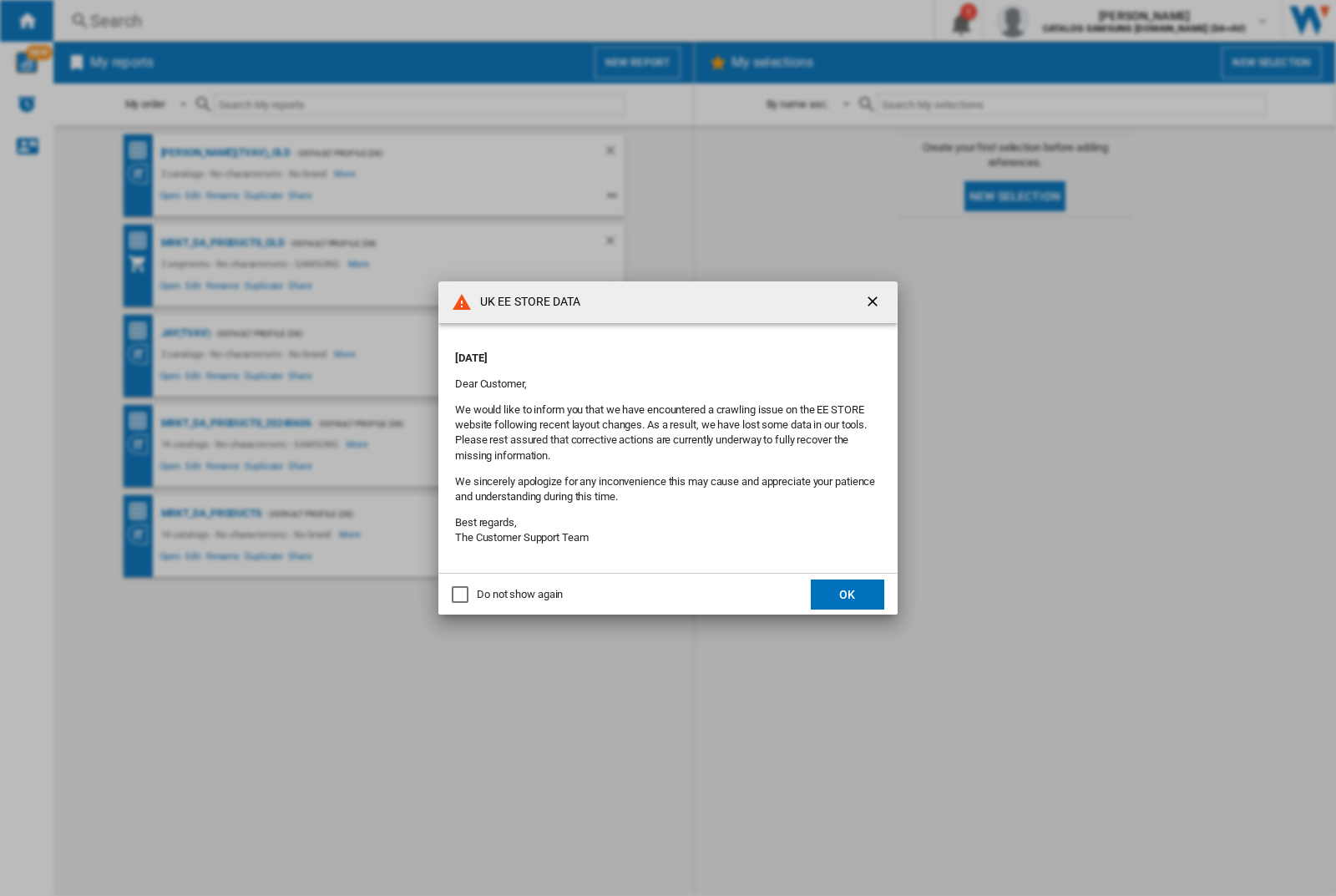
click at [1063, 21] on div "UK EE STORE DATA [DATE] Dear Customer, We would like to inform you that we have…" at bounding box center [668, 448] width 1336 height 896
click at [633, 352] on p "[DATE]" at bounding box center [668, 358] width 426 height 15
click at [1063, 21] on div "UK EE STORE DATA [DATE] Dear Customer, We would like to inform you that we have…" at bounding box center [668, 448] width 1336 height 896
click at [633, 352] on p "[DATE]" at bounding box center [668, 358] width 426 height 15
click at [1063, 21] on div "UK EE STORE DATA [DATE] Dear Customer, We would like to inform you that we have…" at bounding box center [668, 448] width 1336 height 896
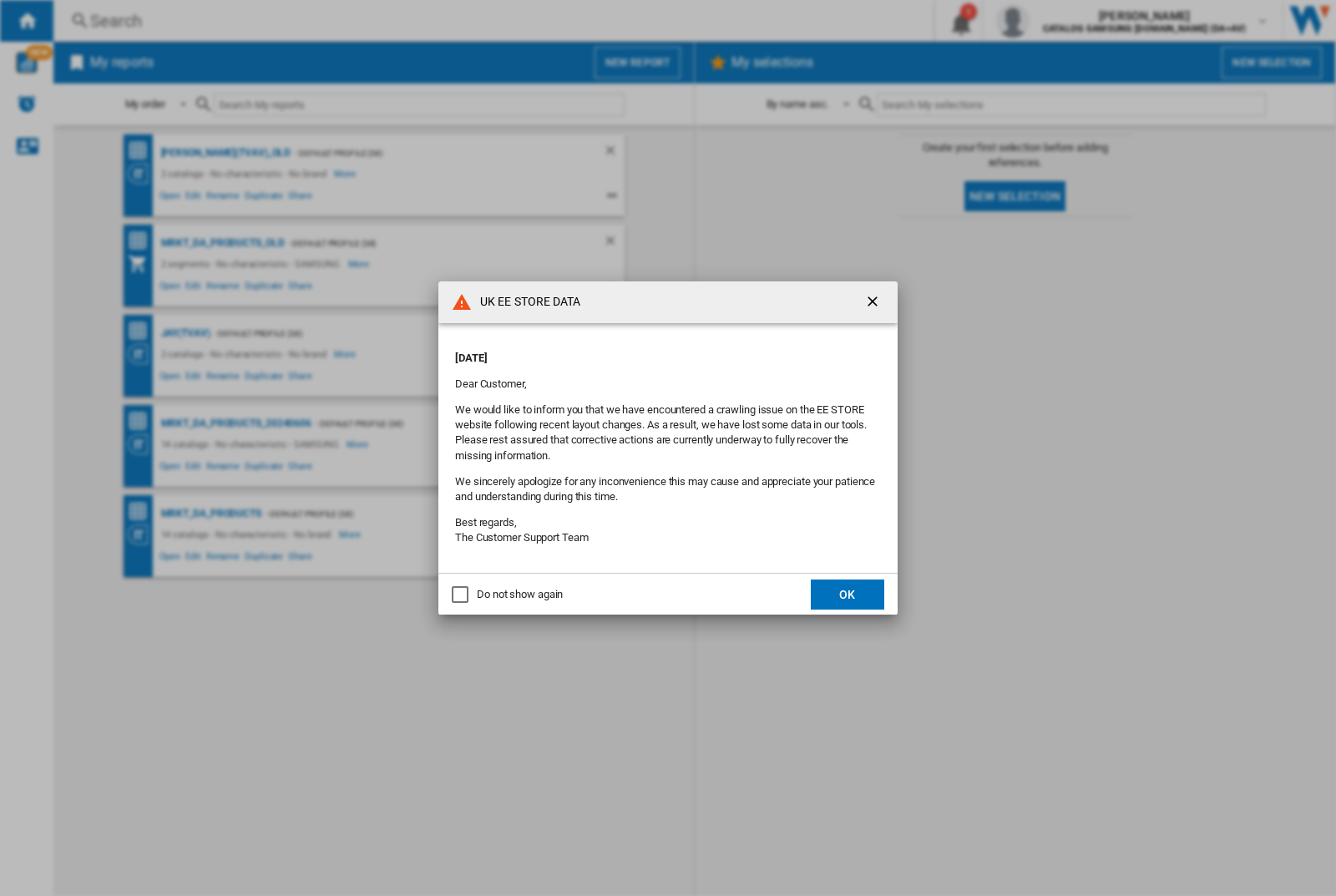
click at [633, 352] on p "[DATE]" at bounding box center [668, 358] width 426 height 15
click at [1063, 21] on div "UK EE STORE DATA [DATE] Dear Customer, We would like to inform you that we have…" at bounding box center [668, 448] width 1336 height 896
click at [633, 352] on p "[DATE]" at bounding box center [668, 358] width 426 height 15
click at [1063, 21] on div "UK EE STORE DATA [DATE] Dear Customer, We would like to inform you that we have…" at bounding box center [668, 448] width 1336 height 896
click at [633, 352] on p "[DATE]" at bounding box center [668, 358] width 426 height 15
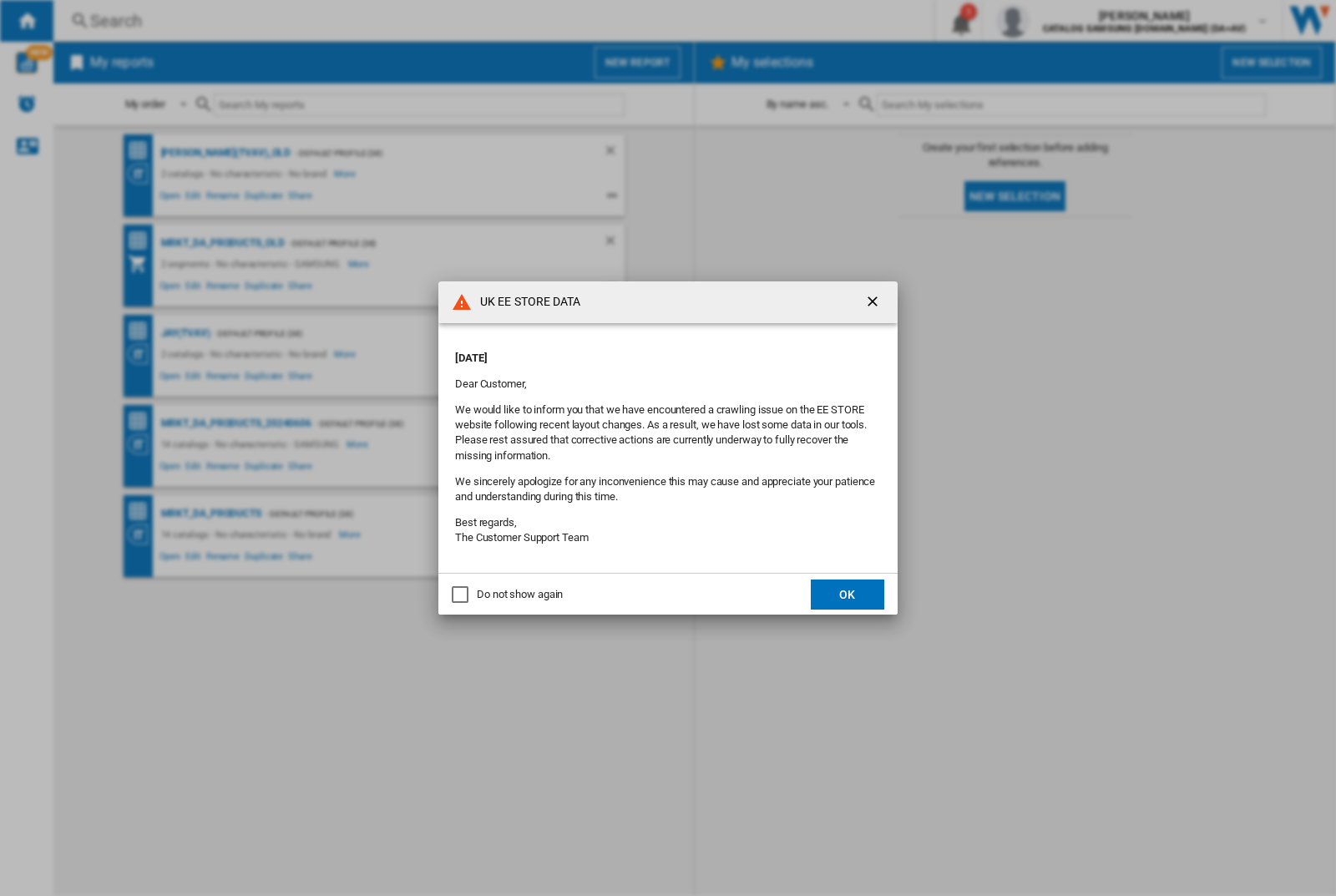
click at [1063, 21] on div "UK EE STORE DATA [DATE] Dear Customer, We would like to inform you that we have…" at bounding box center [668, 448] width 1336 height 896
click at [633, 352] on p "[DATE]" at bounding box center [668, 358] width 426 height 15
click at [1063, 21] on div "UK EE STORE DATA [DATE] Dear Customer, We would like to inform you that we have…" at bounding box center [668, 448] width 1336 height 896
click at [633, 352] on p "[DATE]" at bounding box center [668, 358] width 426 height 15
click at [1063, 21] on div "UK EE STORE DATA [DATE] Dear Customer, We would like to inform you that we have…" at bounding box center [668, 448] width 1336 height 896
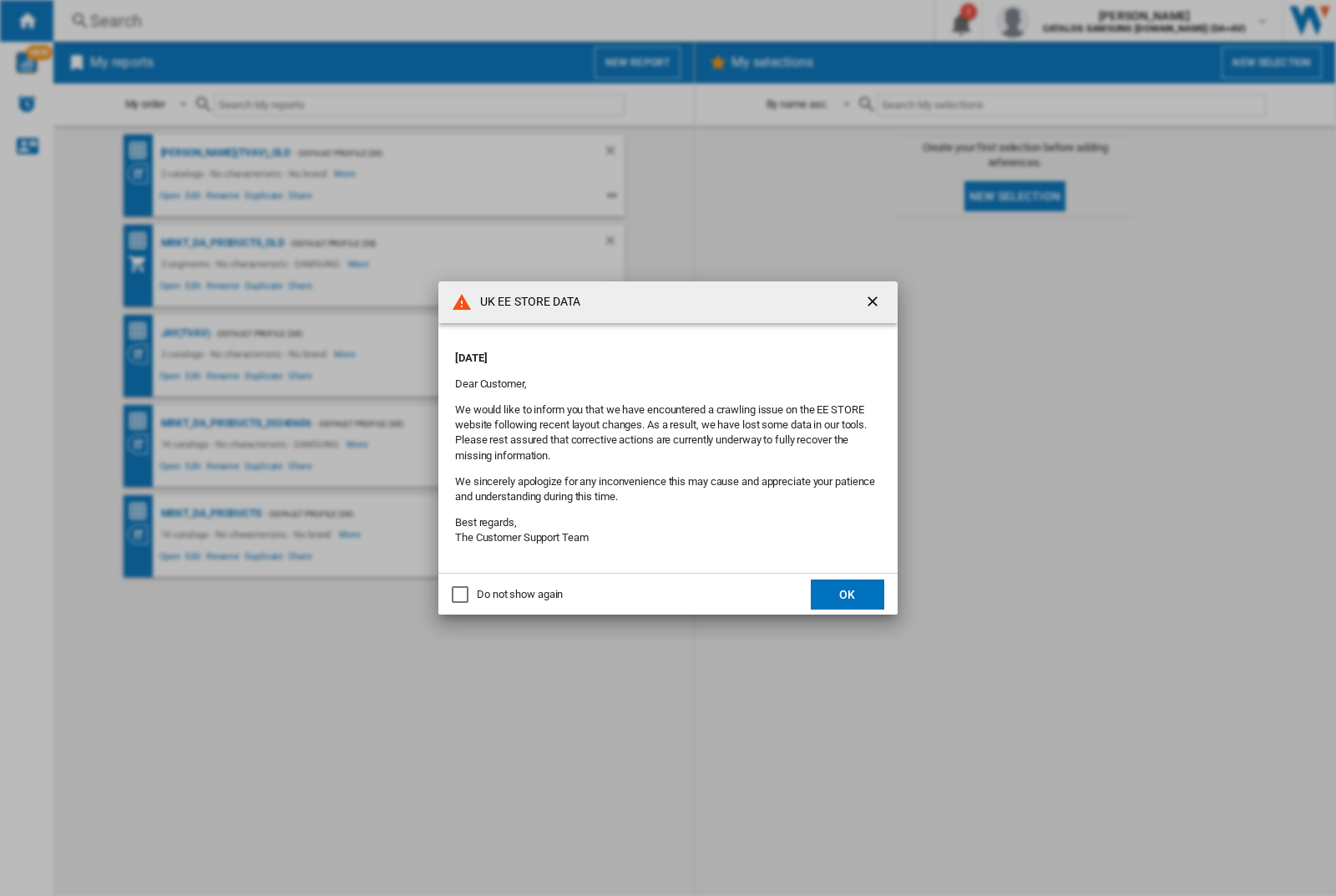
click at [633, 352] on p "[DATE]" at bounding box center [668, 358] width 426 height 15
click at [1063, 21] on div "UK EE STORE DATA [DATE] Dear Customer, We would like to inform you that we have…" at bounding box center [668, 448] width 1336 height 896
click at [633, 352] on p "[DATE]" at bounding box center [668, 358] width 426 height 15
click at [1063, 21] on div "UK EE STORE DATA [DATE] Dear Customer, We would like to inform you that we have…" at bounding box center [668, 448] width 1336 height 896
click at [633, 352] on p "[DATE]" at bounding box center [668, 358] width 426 height 15
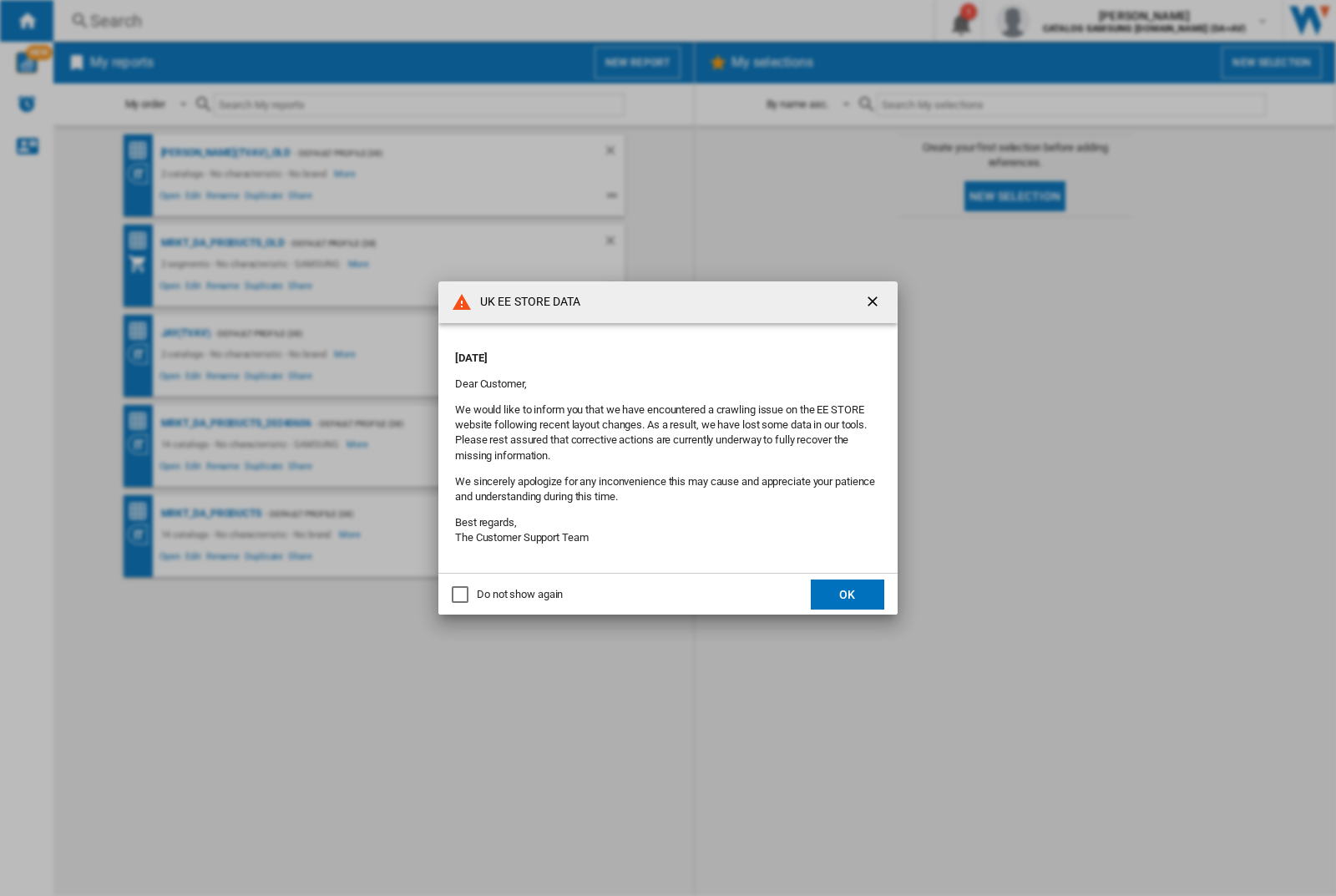
click at [1063, 21] on div "UK EE STORE DATA [DATE] Dear Customer, We would like to inform you that we have…" at bounding box center [668, 448] width 1336 height 896
click at [633, 352] on p "[DATE]" at bounding box center [668, 358] width 426 height 15
click at [1063, 21] on div "UK EE STORE DATA [DATE] Dear Customer, We would like to inform you that we have…" at bounding box center [668, 448] width 1336 height 896
click at [633, 352] on p "[DATE]" at bounding box center [668, 358] width 426 height 15
click at [1063, 21] on div "UK EE STORE DATA [DATE] Dear Customer, We would like to inform you that we have…" at bounding box center [668, 448] width 1336 height 896
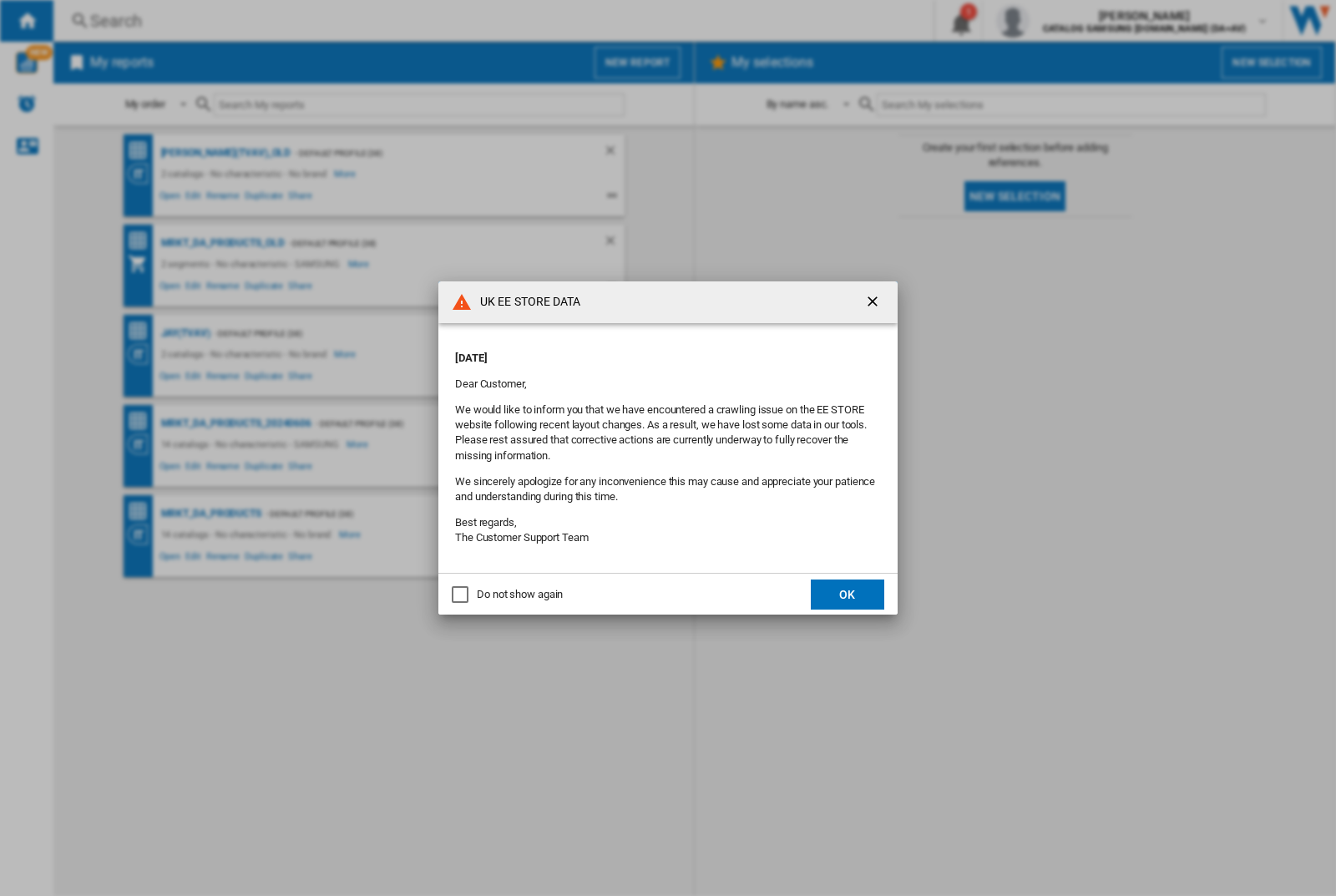
click at [633, 352] on p "[DATE]" at bounding box center [668, 358] width 426 height 15
click at [1063, 21] on div "UK EE STORE DATA [DATE] Dear Customer, We would like to inform you that we have…" at bounding box center [668, 448] width 1336 height 896
click at [633, 352] on p "[DATE]" at bounding box center [668, 358] width 426 height 15
click at [1063, 21] on div "UK EE STORE DATA [DATE] Dear Customer, We would like to inform you that we have…" at bounding box center [668, 448] width 1336 height 896
click at [633, 352] on p "[DATE]" at bounding box center [668, 358] width 426 height 15
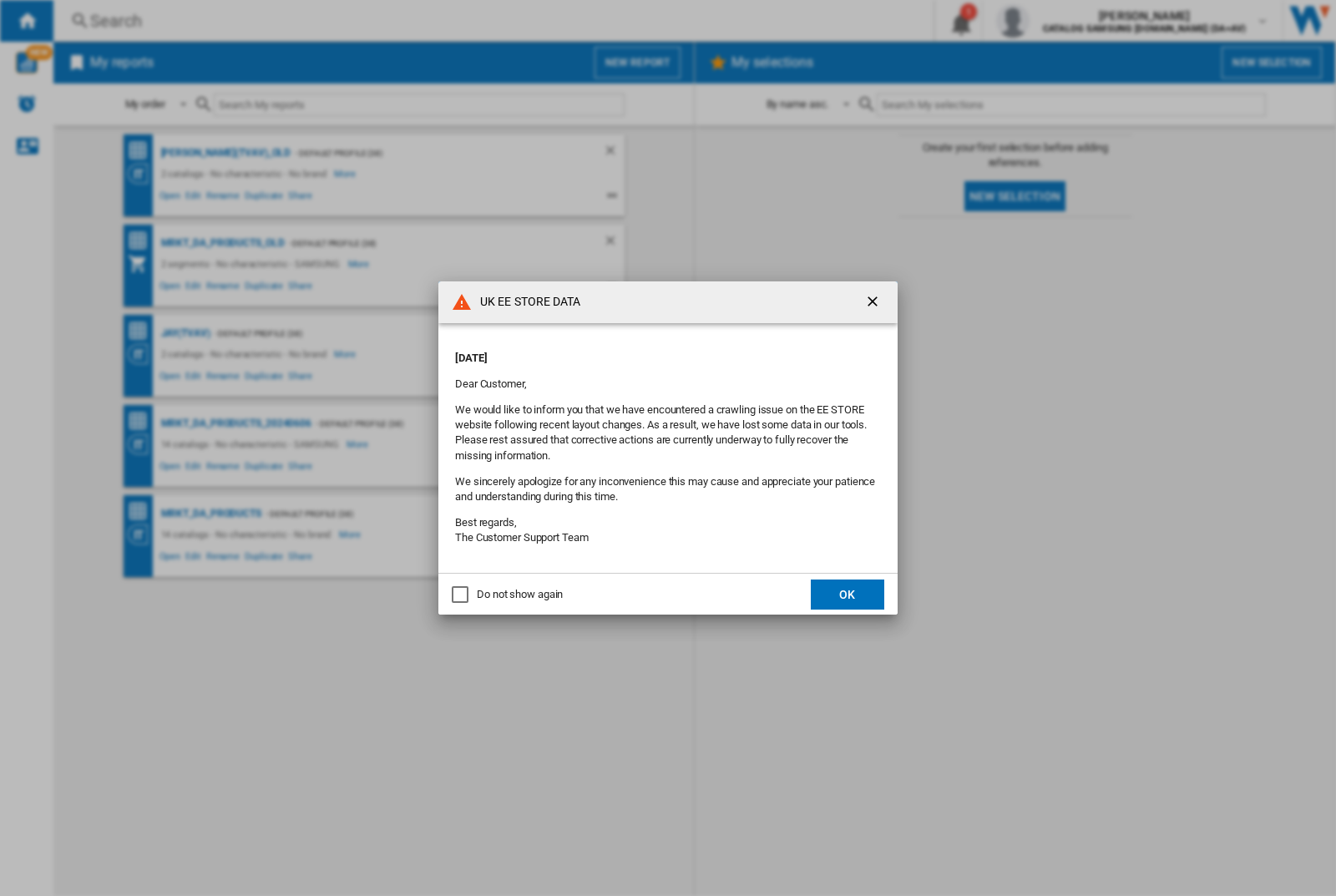
click at [1063, 21] on div "UK EE STORE DATA [DATE] Dear Customer, We would like to inform you that we have…" at bounding box center [668, 448] width 1336 height 896
click at [633, 352] on p "[DATE]" at bounding box center [668, 358] width 426 height 15
click at [1063, 21] on div "UK EE STORE DATA [DATE] Dear Customer, We would like to inform you that we have…" at bounding box center [668, 448] width 1336 height 896
click at [633, 352] on p "[DATE]" at bounding box center [668, 358] width 426 height 15
click at [1063, 21] on div "UK EE STORE DATA [DATE] Dear Customer, We would like to inform you that we have…" at bounding box center [668, 448] width 1336 height 896
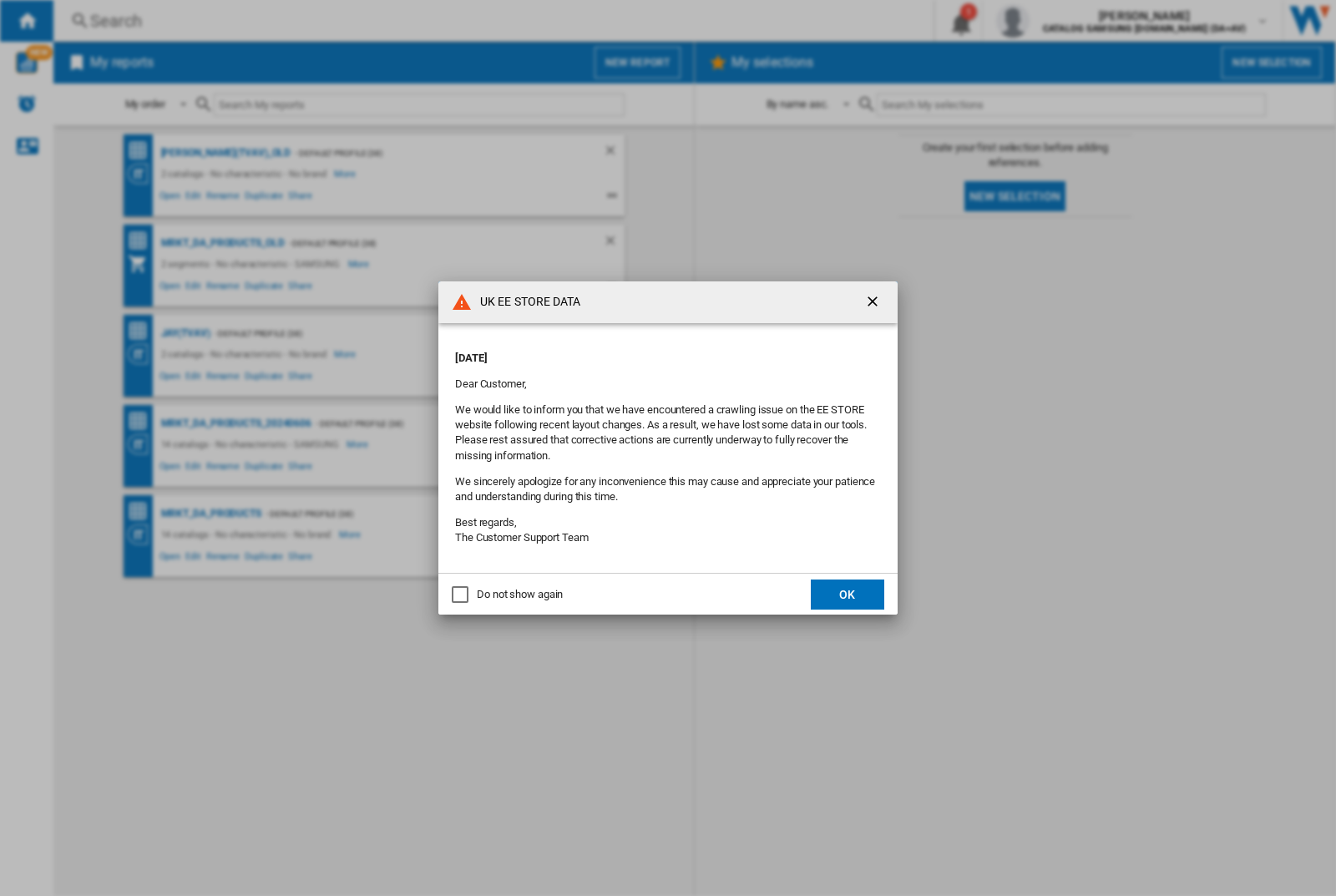
click at [633, 352] on p "[DATE]" at bounding box center [668, 358] width 426 height 15
click at [1063, 21] on div "UK EE STORE DATA [DATE] Dear Customer, We would like to inform you that we have…" at bounding box center [668, 448] width 1336 height 896
click at [633, 352] on p "[DATE]" at bounding box center [668, 358] width 426 height 15
click at [1063, 21] on div "UK EE STORE DATA [DATE] Dear Customer, We would like to inform you that we have…" at bounding box center [668, 448] width 1336 height 896
click at [633, 352] on p "[DATE]" at bounding box center [668, 358] width 426 height 15
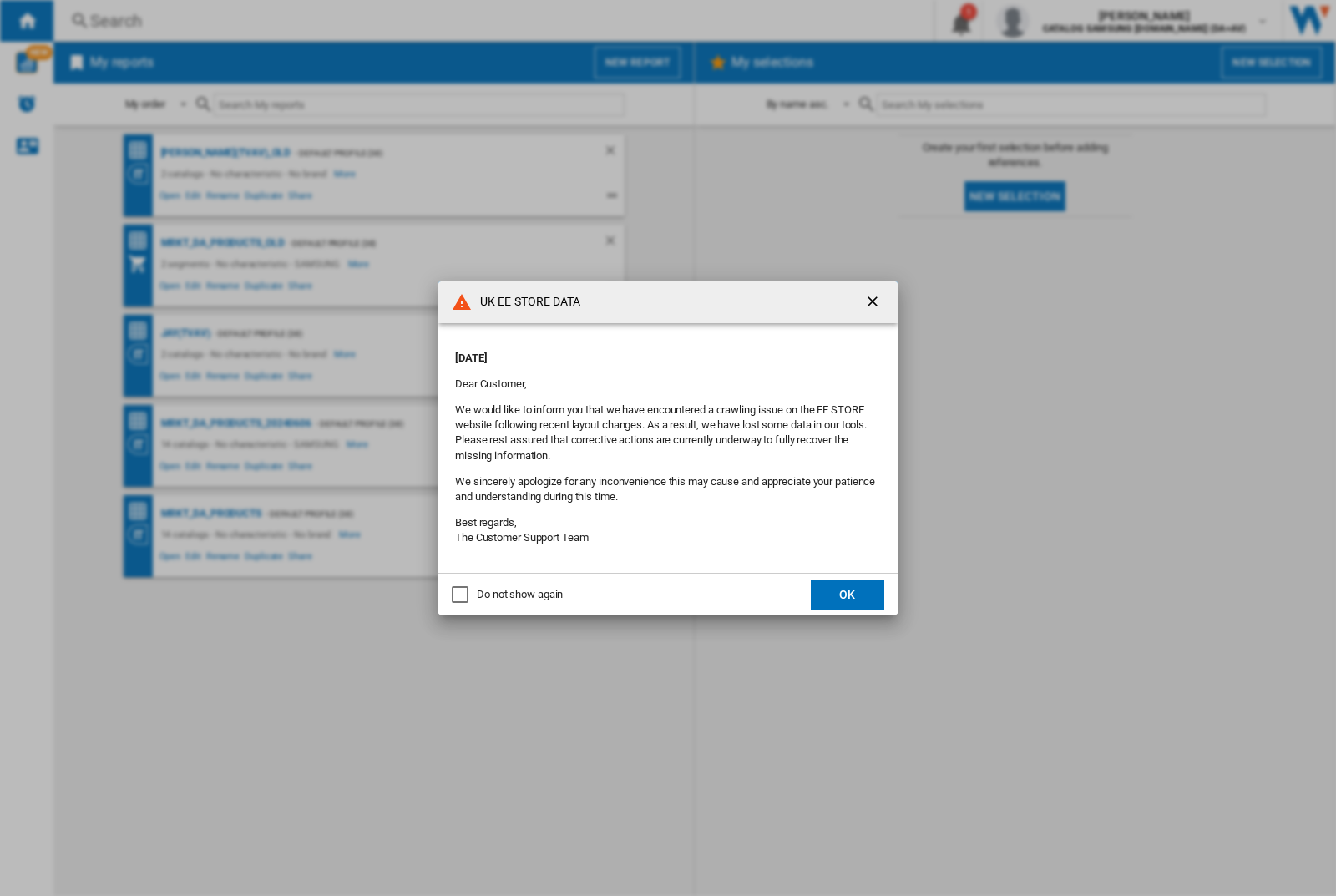
click at [1063, 21] on div "UK EE STORE DATA [DATE] Dear Customer, We would like to inform you that we have…" at bounding box center [668, 448] width 1336 height 896
click at [633, 352] on p "[DATE]" at bounding box center [668, 358] width 426 height 15
click at [1063, 21] on div "UK EE STORE DATA [DATE] Dear Customer, We would like to inform you that we have…" at bounding box center [668, 448] width 1336 height 896
click at [633, 352] on p "[DATE]" at bounding box center [668, 358] width 426 height 15
click at [1063, 21] on div "UK EE STORE DATA [DATE] Dear Customer, We would like to inform you that we have…" at bounding box center [668, 448] width 1336 height 896
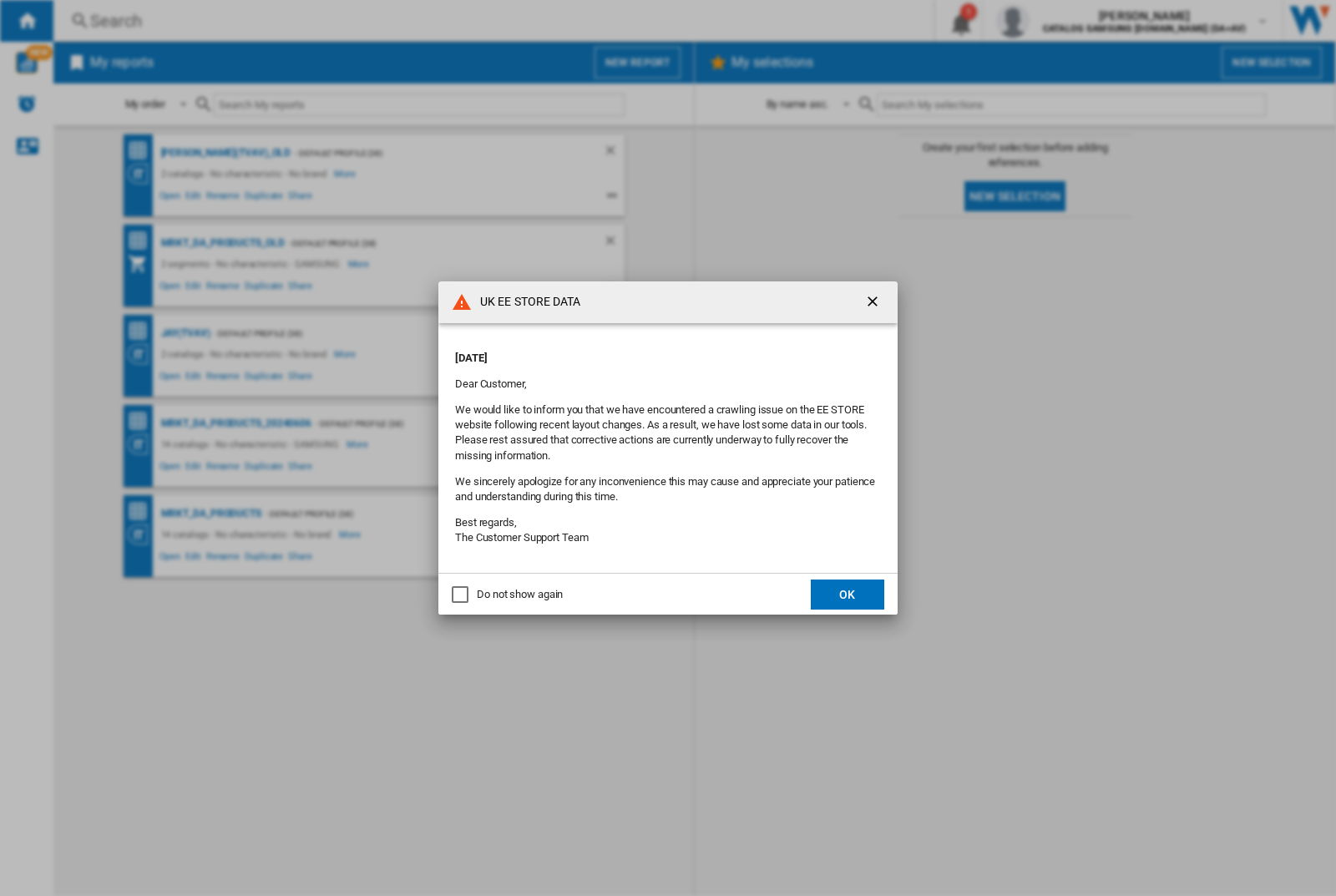
click at [633, 352] on p "[DATE]" at bounding box center [668, 358] width 426 height 15
click at [1063, 21] on div "UK EE STORE DATA [DATE] Dear Customer, We would like to inform you that we have…" at bounding box center [668, 448] width 1336 height 896
